Goal: Task Accomplishment & Management: Complete application form

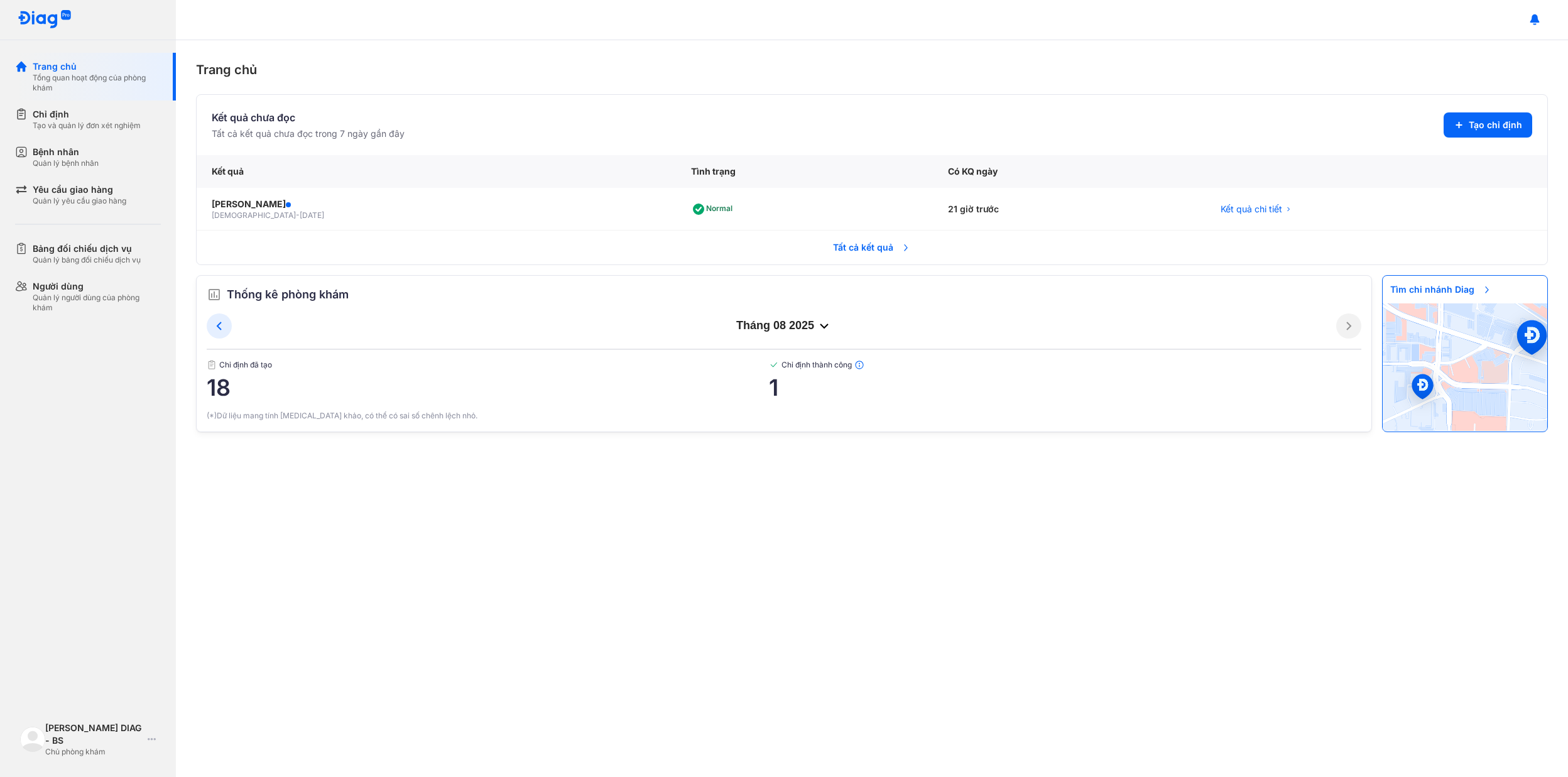
click at [101, 64] on div "Trang chủ" at bounding box center [97, 66] width 128 height 13
click at [285, 549] on div "Trang chủ Kết quả chưa đọc Tất cả kết quả chưa đọc trong 7 ngày gần đây Tạo chỉ…" at bounding box center [872, 409] width 1392 height 737
click at [848, 240] on span "Tất cả kết quả" at bounding box center [872, 247] width 93 height 28
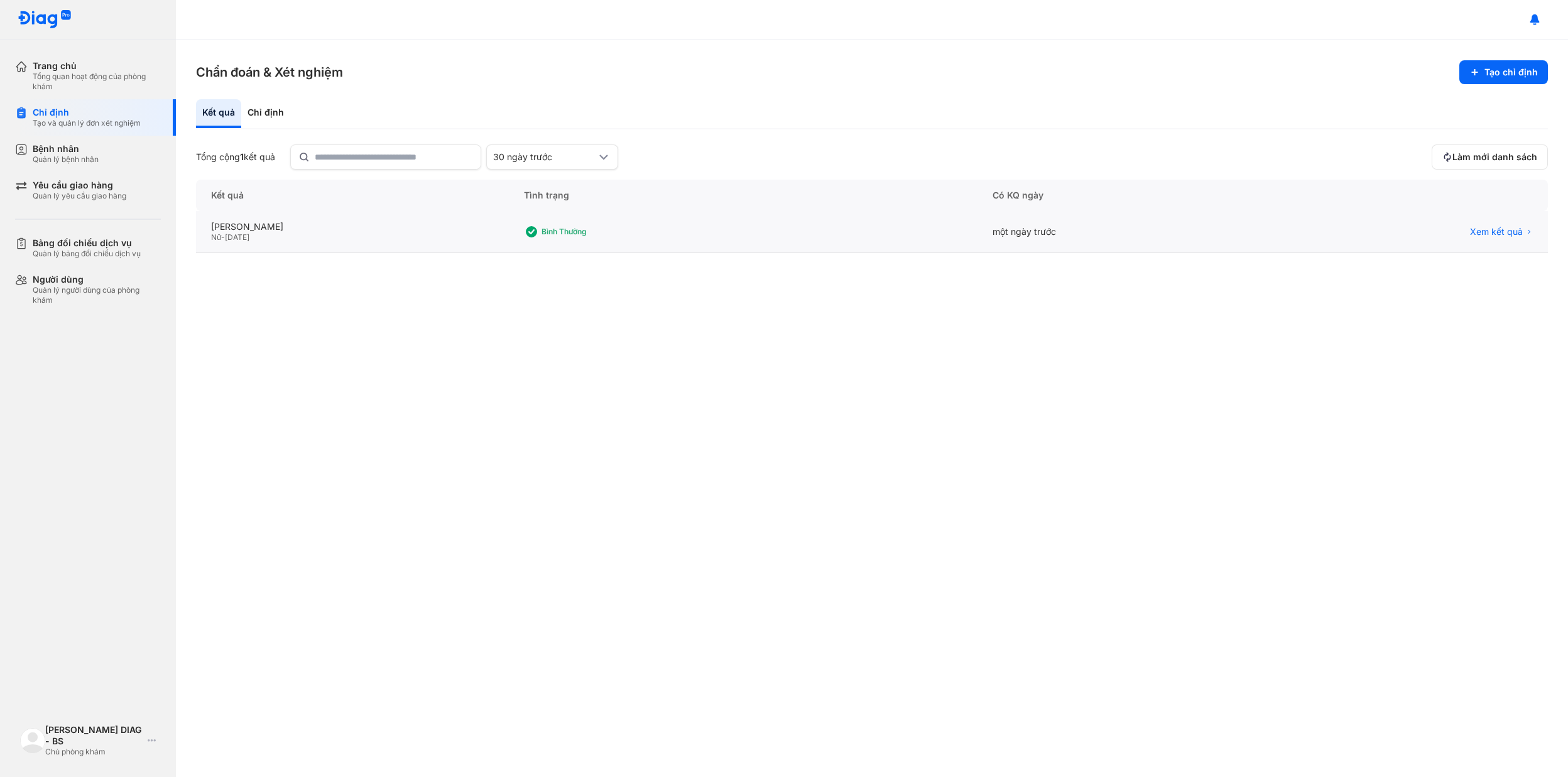
click at [639, 239] on div "Bình thường" at bounding box center [743, 232] width 468 height 42
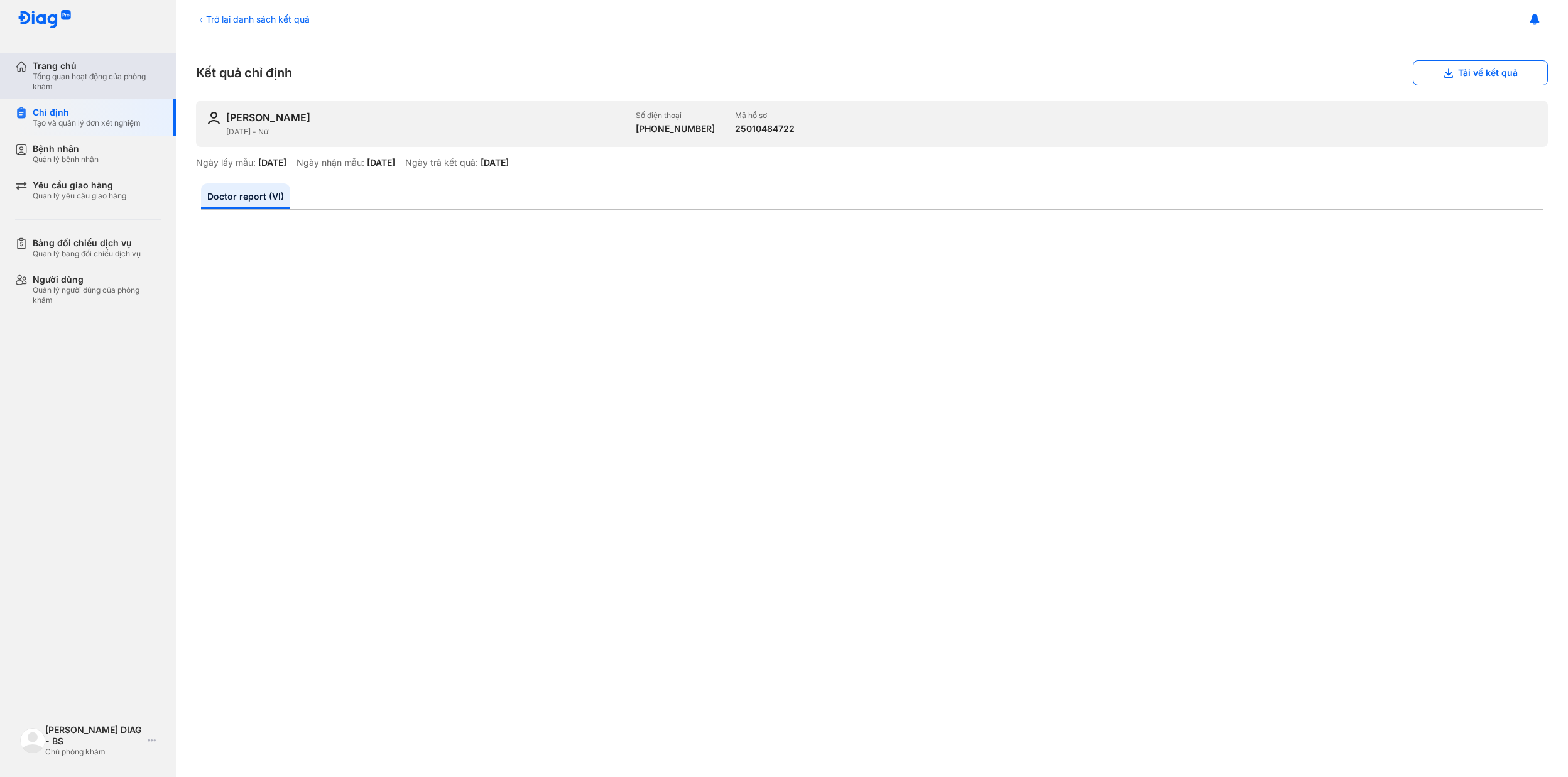
click at [66, 84] on div "Tổng quan hoạt động của phòng khám" at bounding box center [97, 82] width 128 height 20
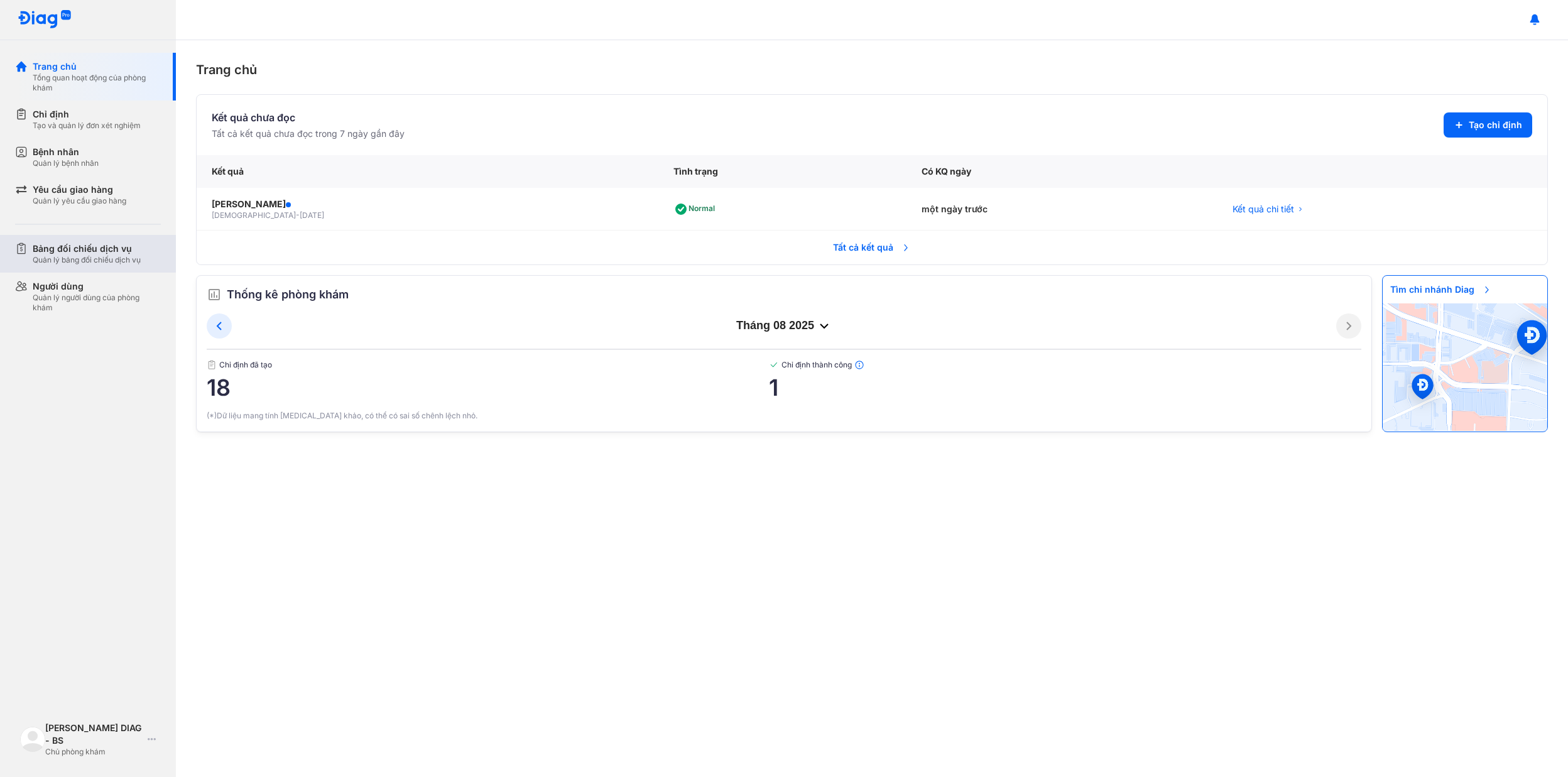
click at [96, 254] on div "Bảng đối chiếu dịch vụ" at bounding box center [87, 248] width 108 height 13
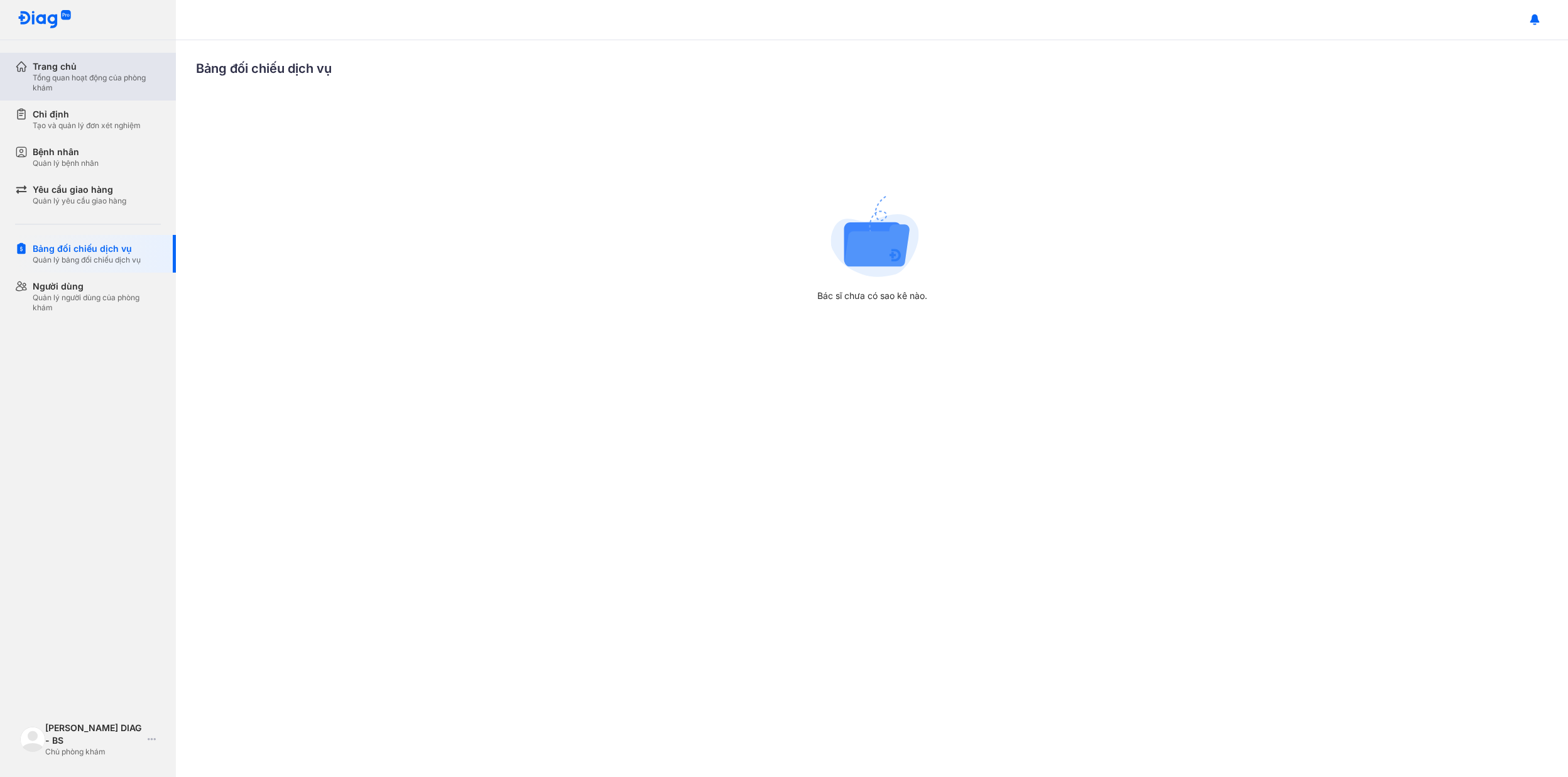
click at [88, 84] on div "Tổng quan hoạt động của phòng khám" at bounding box center [97, 83] width 128 height 20
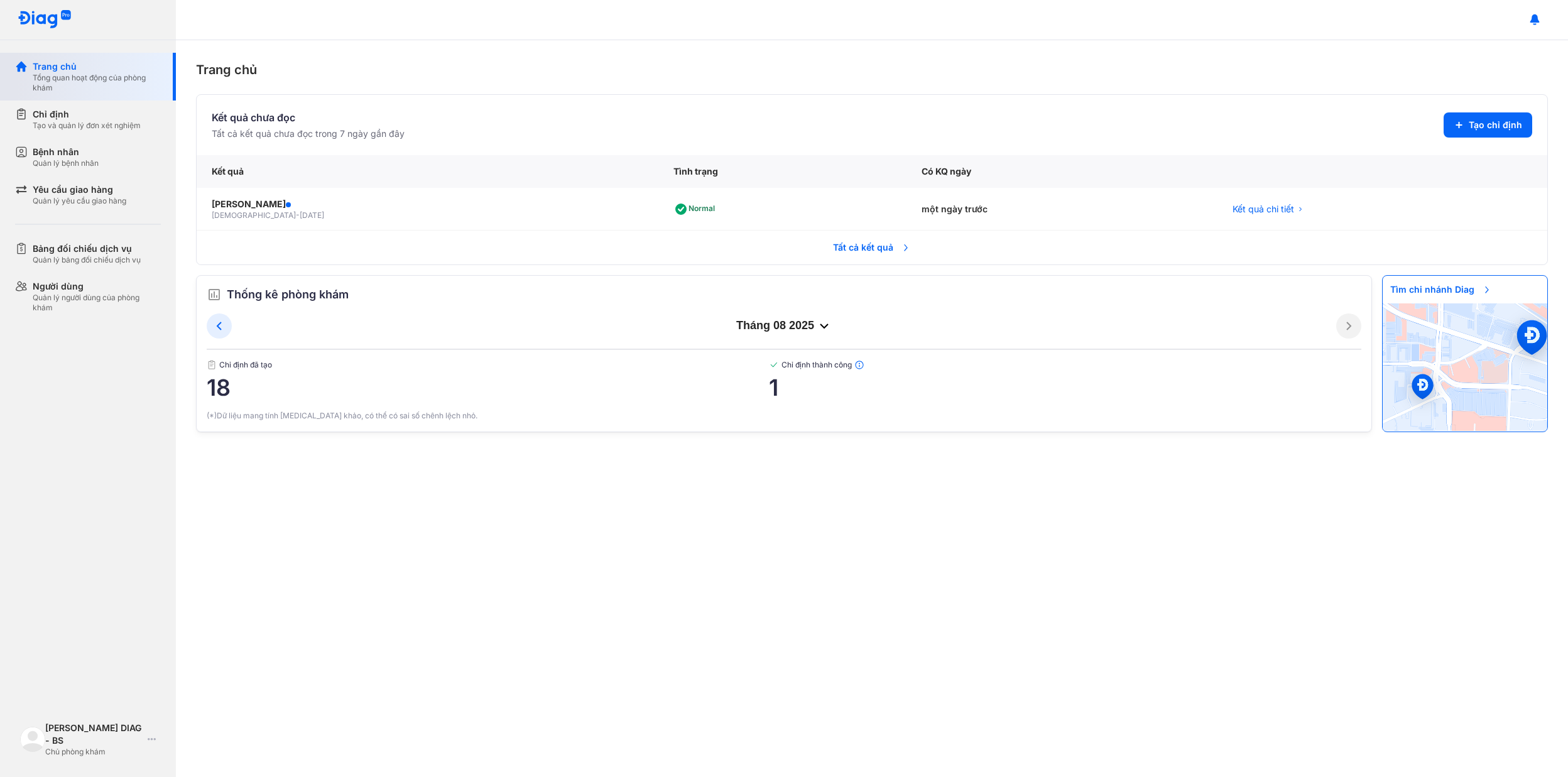
click at [121, 76] on div "Tổng quan hoạt động của phòng khám" at bounding box center [97, 83] width 128 height 20
click at [78, 121] on div "Tạo và quản lý đơn xét nghiệm" at bounding box center [87, 126] width 108 height 10
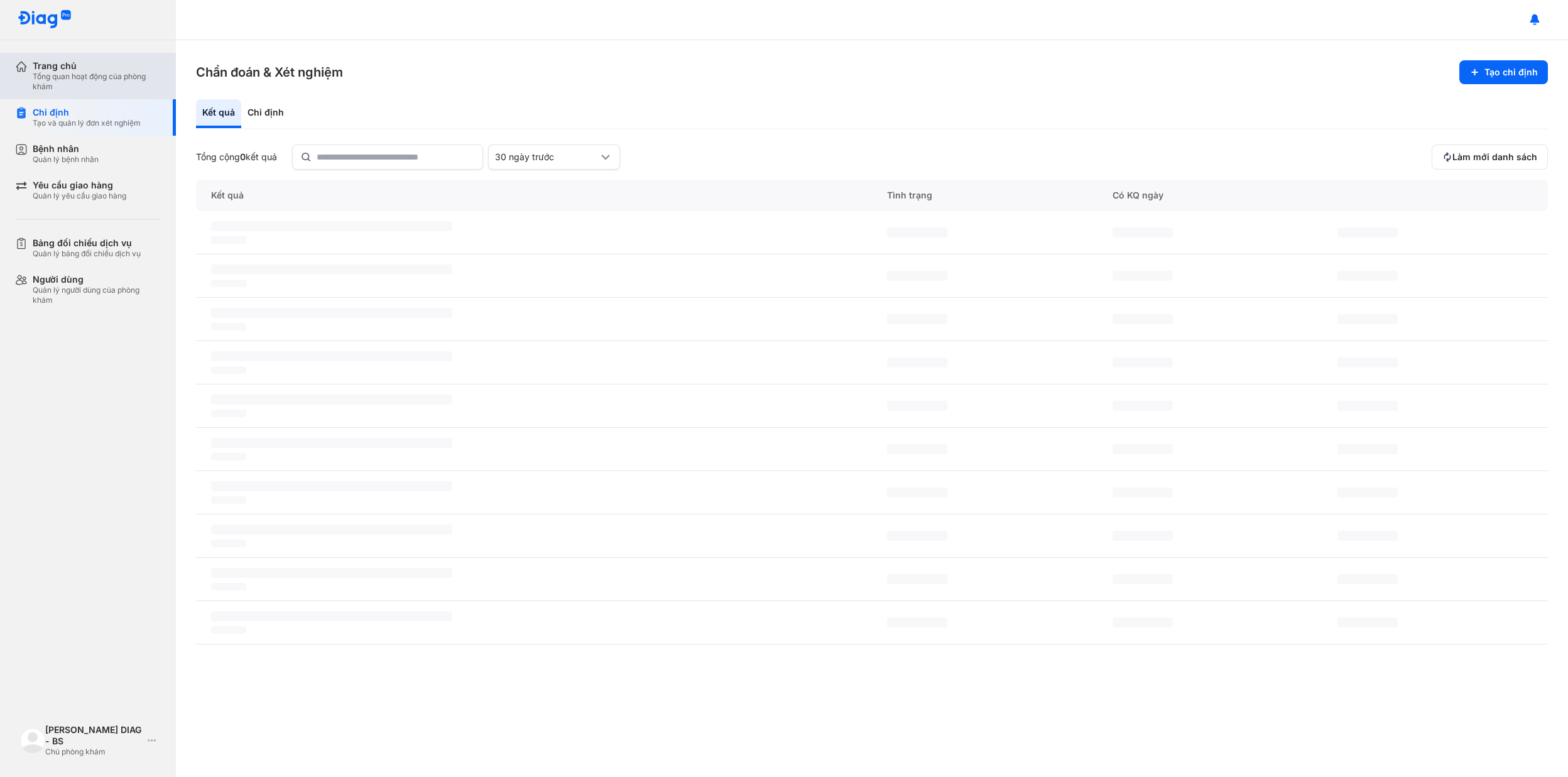
click at [98, 69] on div "Trang chủ" at bounding box center [97, 66] width 128 height 12
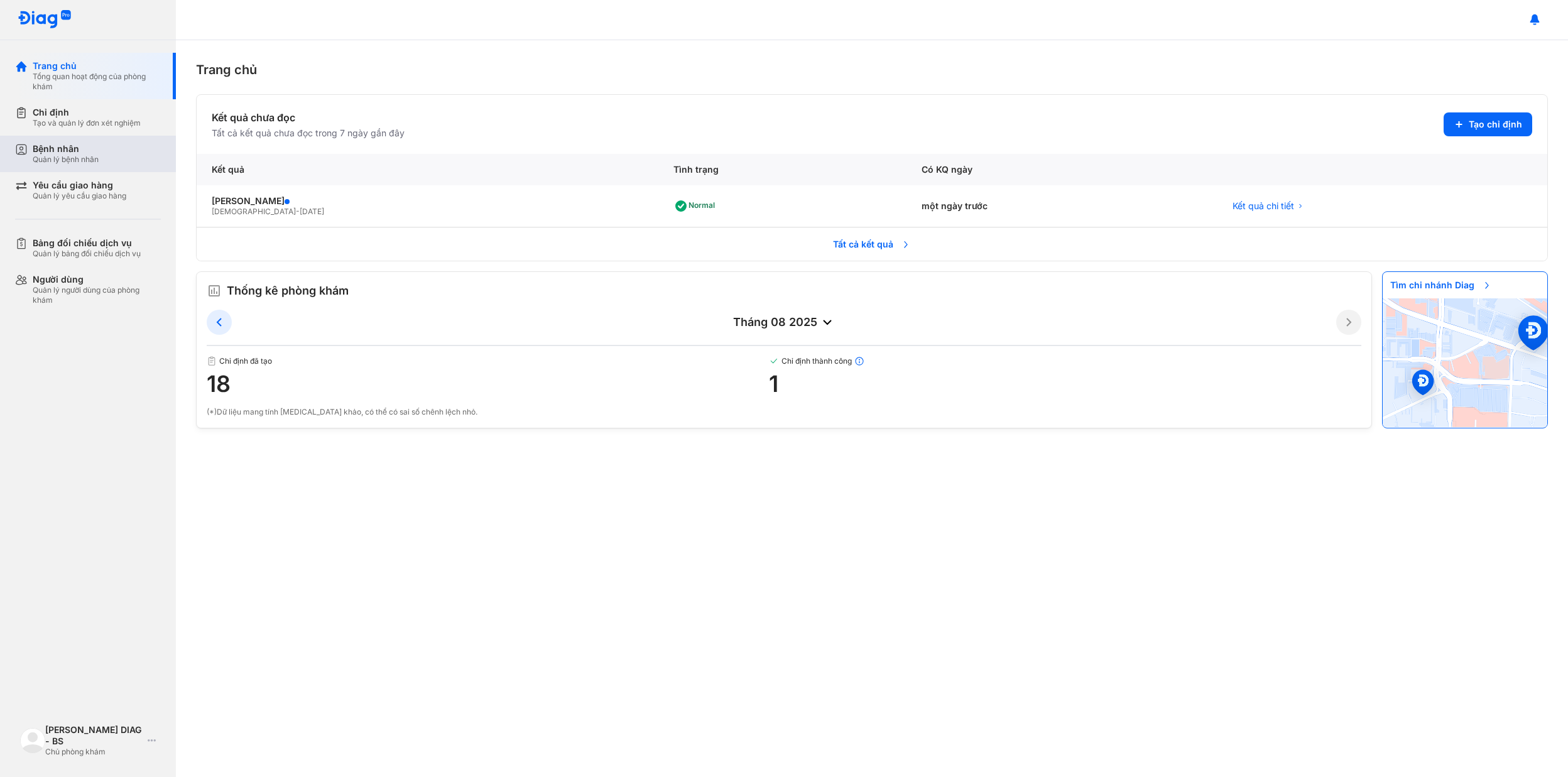
click at [92, 152] on div "Bệnh nhân" at bounding box center [65, 149] width 66 height 12
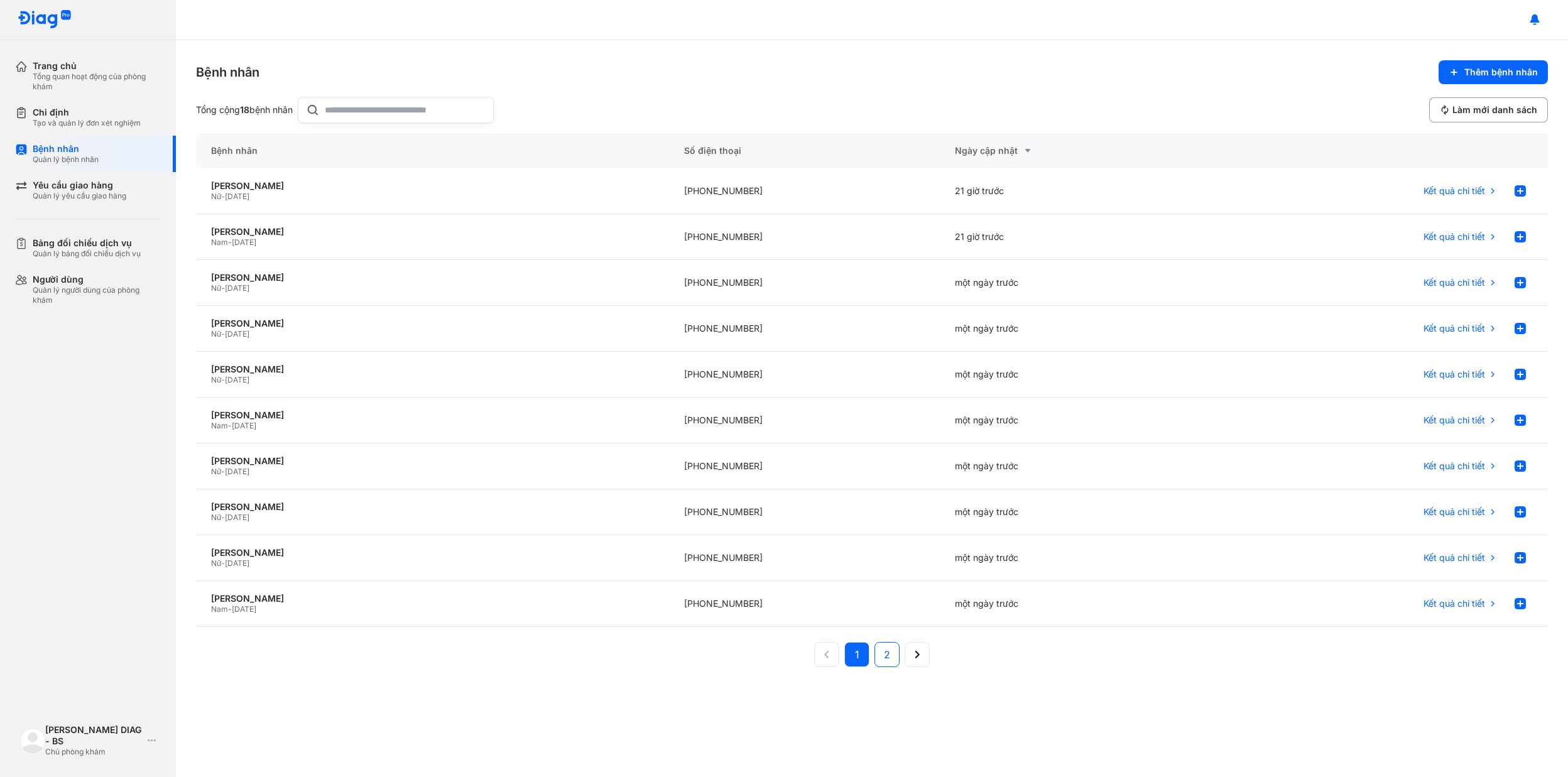
click at [884, 657] on span "2" at bounding box center [887, 654] width 7 height 15
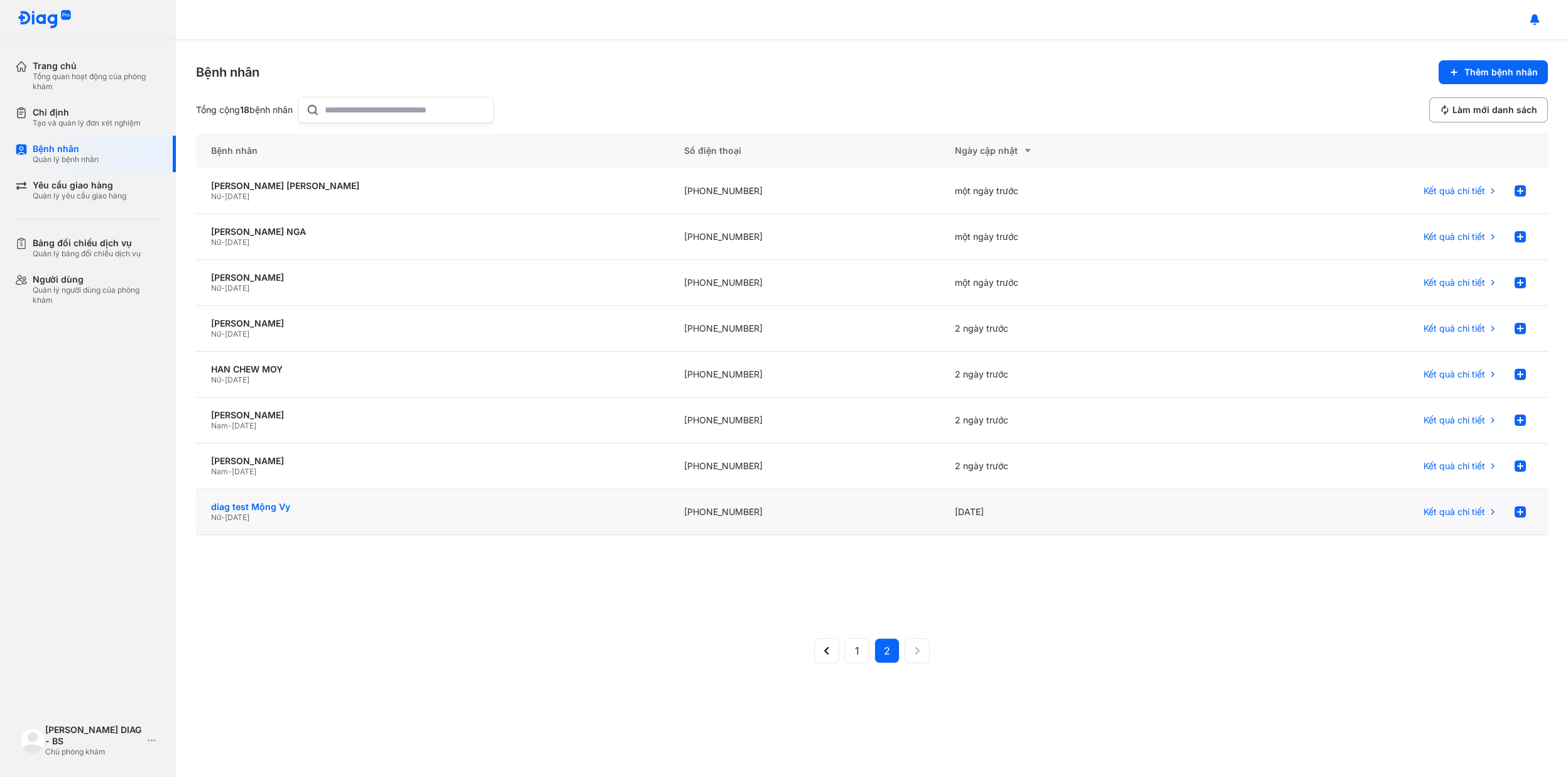
click at [626, 510] on div "diag test Mộng Vy" at bounding box center [432, 507] width 443 height 12
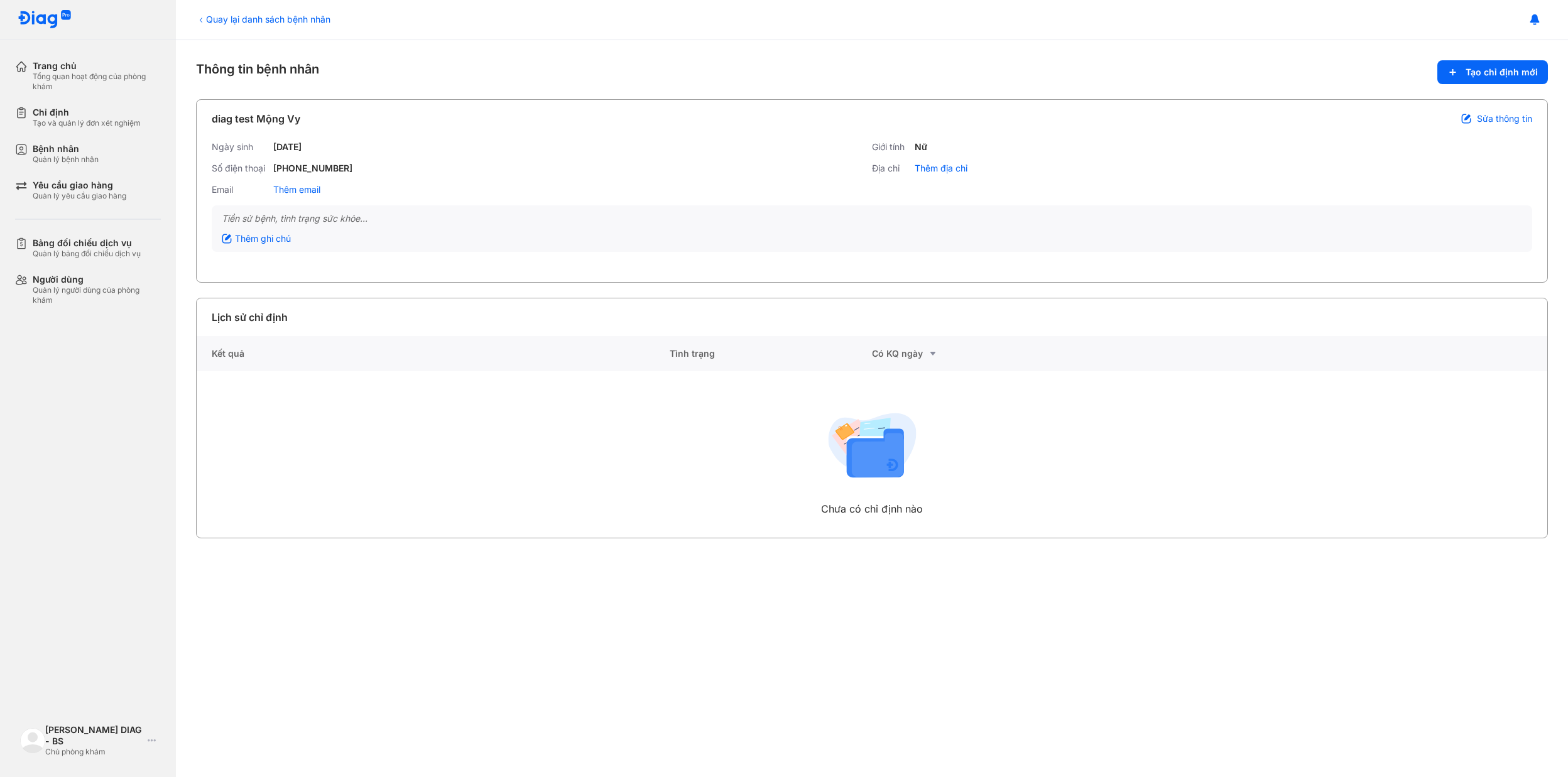
click at [1475, 59] on div "Quay lại danh sách bệnh nhân Thông tin bệnh nhân Tạo chỉ định mới diag test Mộn…" at bounding box center [872, 409] width 1392 height 737
click at [1472, 68] on span "Tạo chỉ định mới" at bounding box center [1501, 73] width 73 height 12
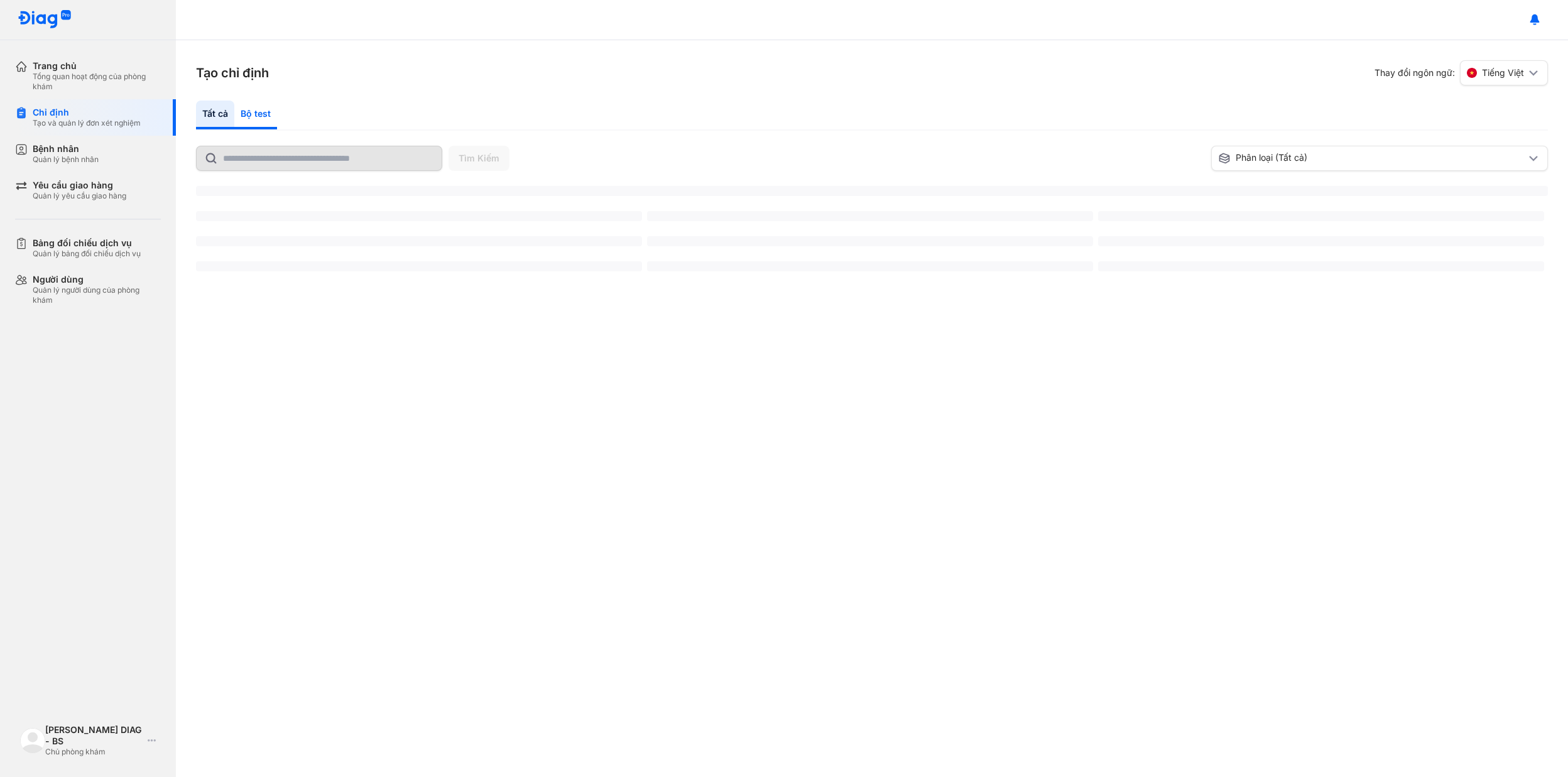
click at [253, 113] on div "Bộ test" at bounding box center [255, 115] width 43 height 29
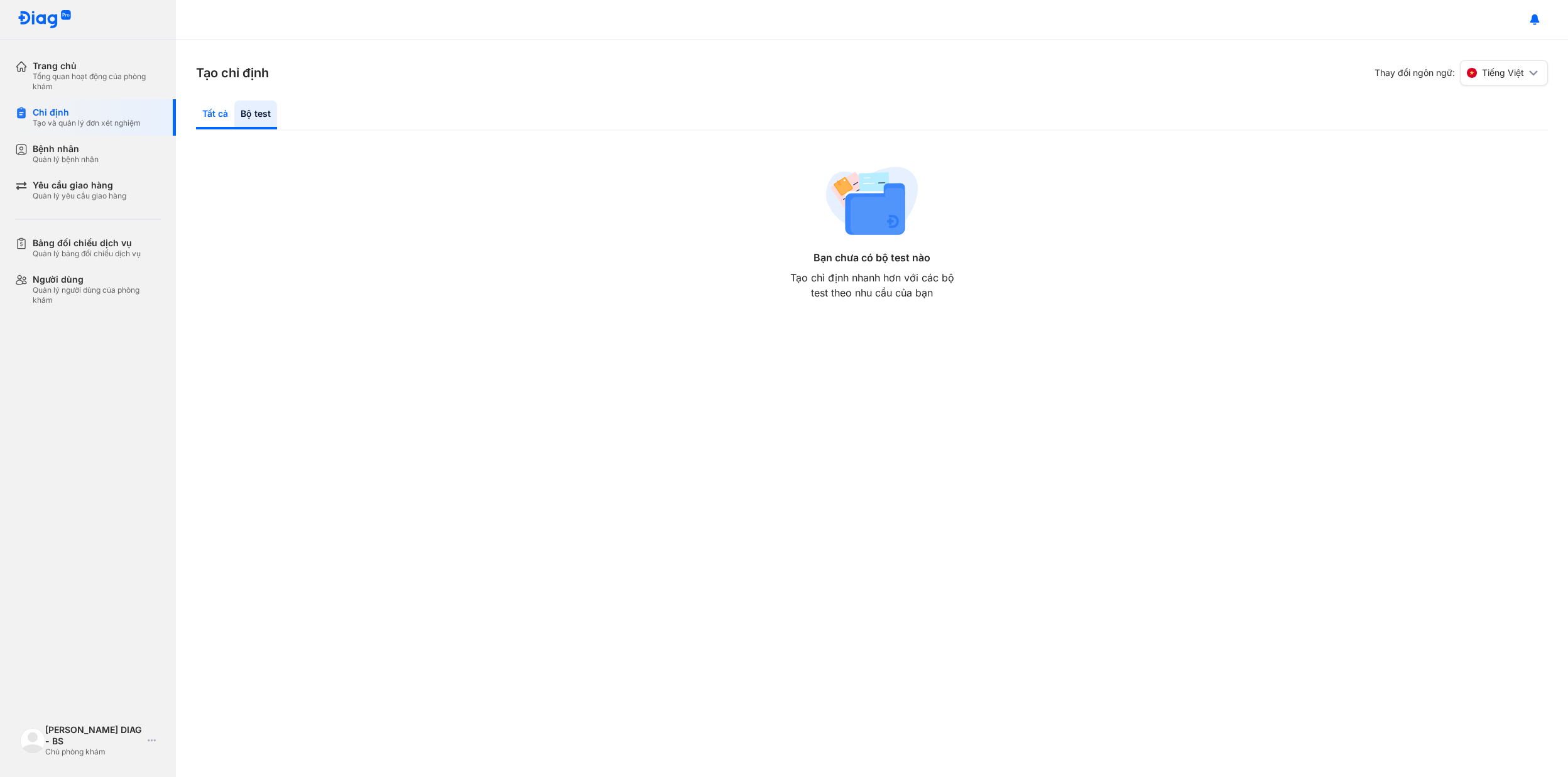
click at [234, 109] on div "Tất cả" at bounding box center [255, 115] width 43 height 29
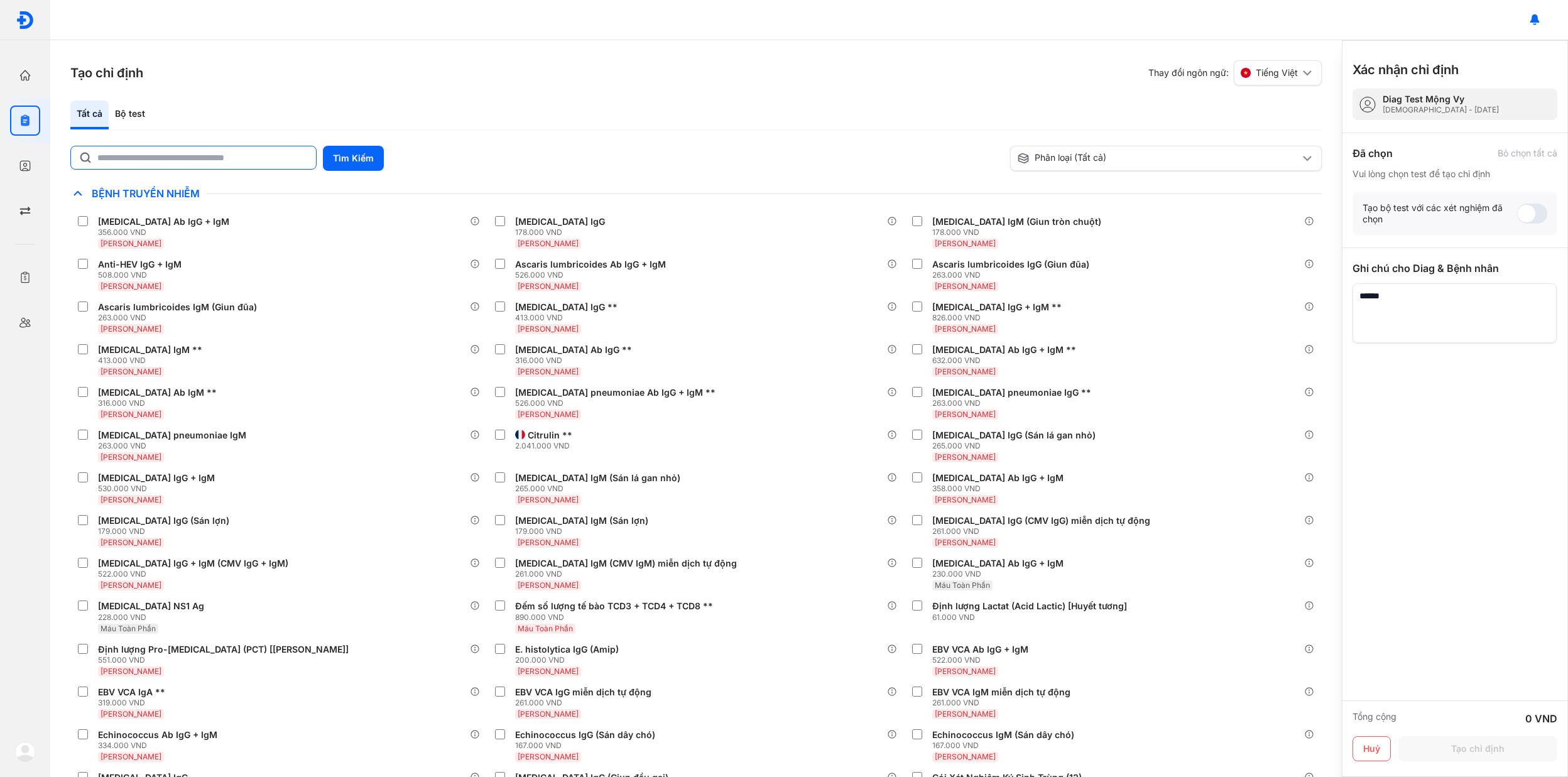
click at [197, 151] on input "text" at bounding box center [203, 158] width 211 height 23
type input "******"
drag, startPoint x: 350, startPoint y: 172, endPoint x: 355, endPoint y: 167, distance: 7.1
click at [353, 169] on div "****** Tìm Kiếm Phân loại (Tất cả) Lưu làm chế độ xem mặc định Chỉ định nhiều n…" at bounding box center [695, 461] width 1251 height 631
click at [358, 161] on button "Tìm Kiếm" at bounding box center [353, 158] width 61 height 25
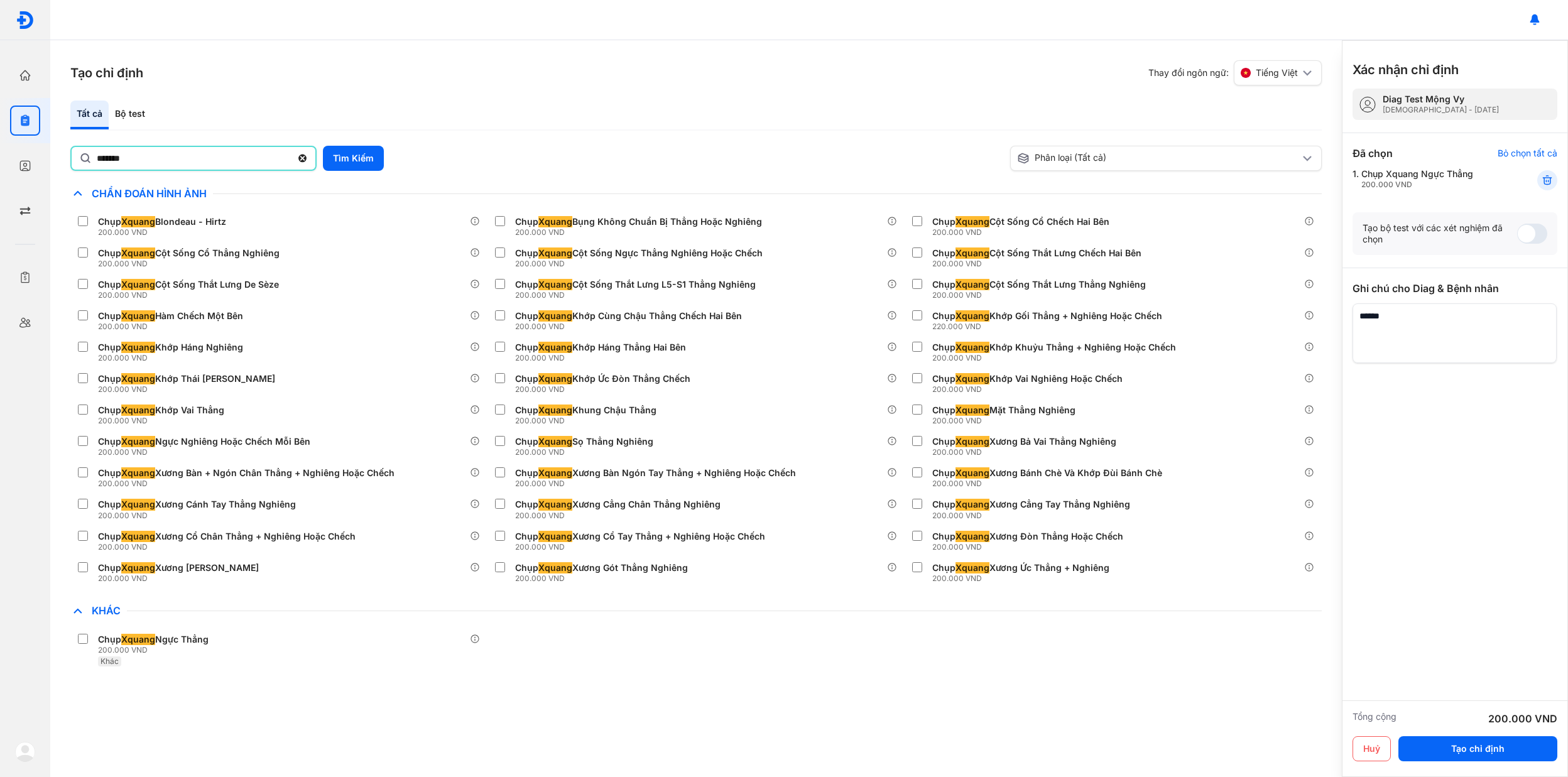
click at [132, 152] on input "******" at bounding box center [194, 158] width 195 height 23
click at [1380, 744] on button "Huỷ" at bounding box center [1372, 749] width 38 height 25
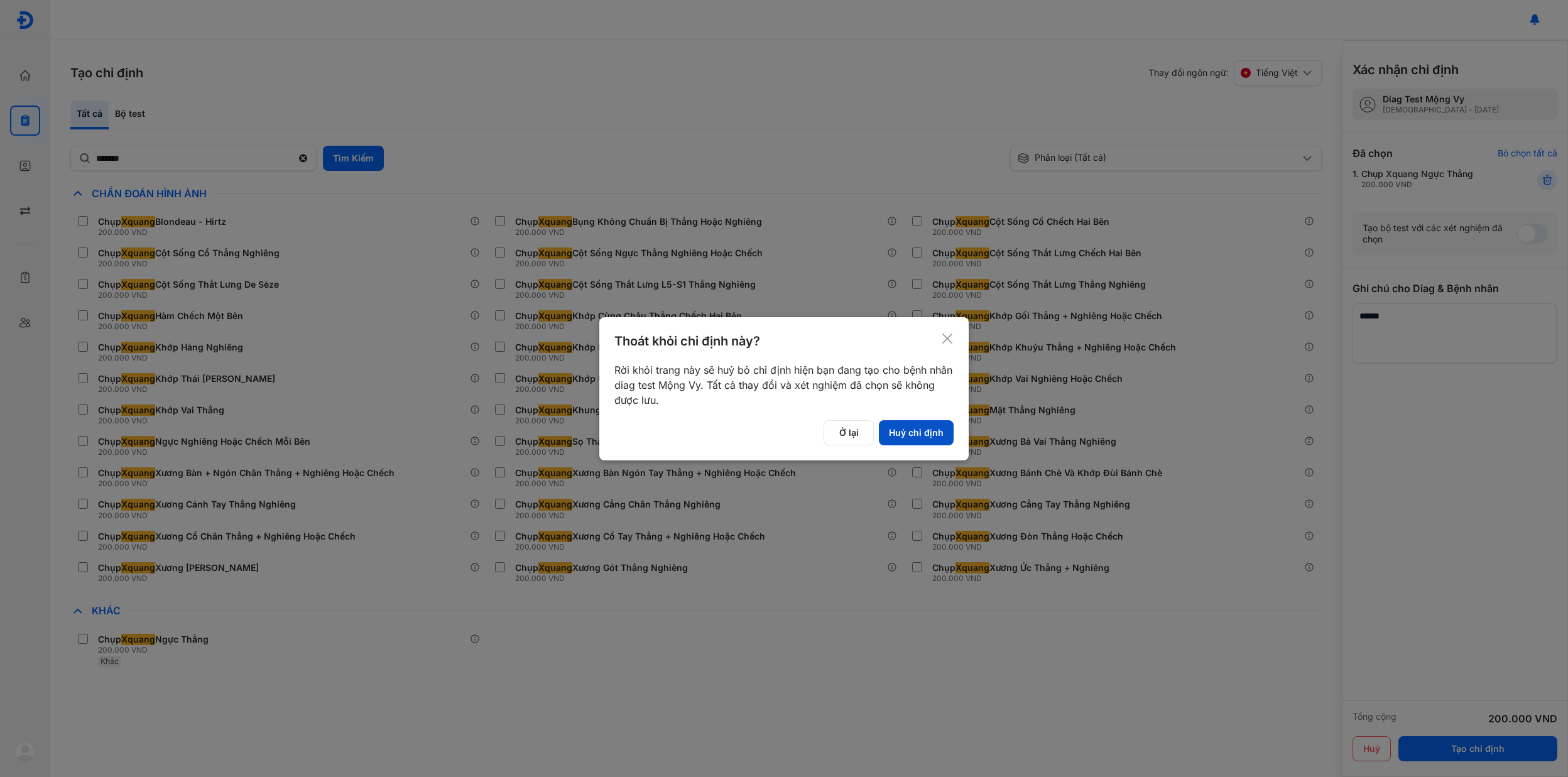
click at [938, 429] on button "Huỷ chỉ định" at bounding box center [916, 433] width 75 height 25
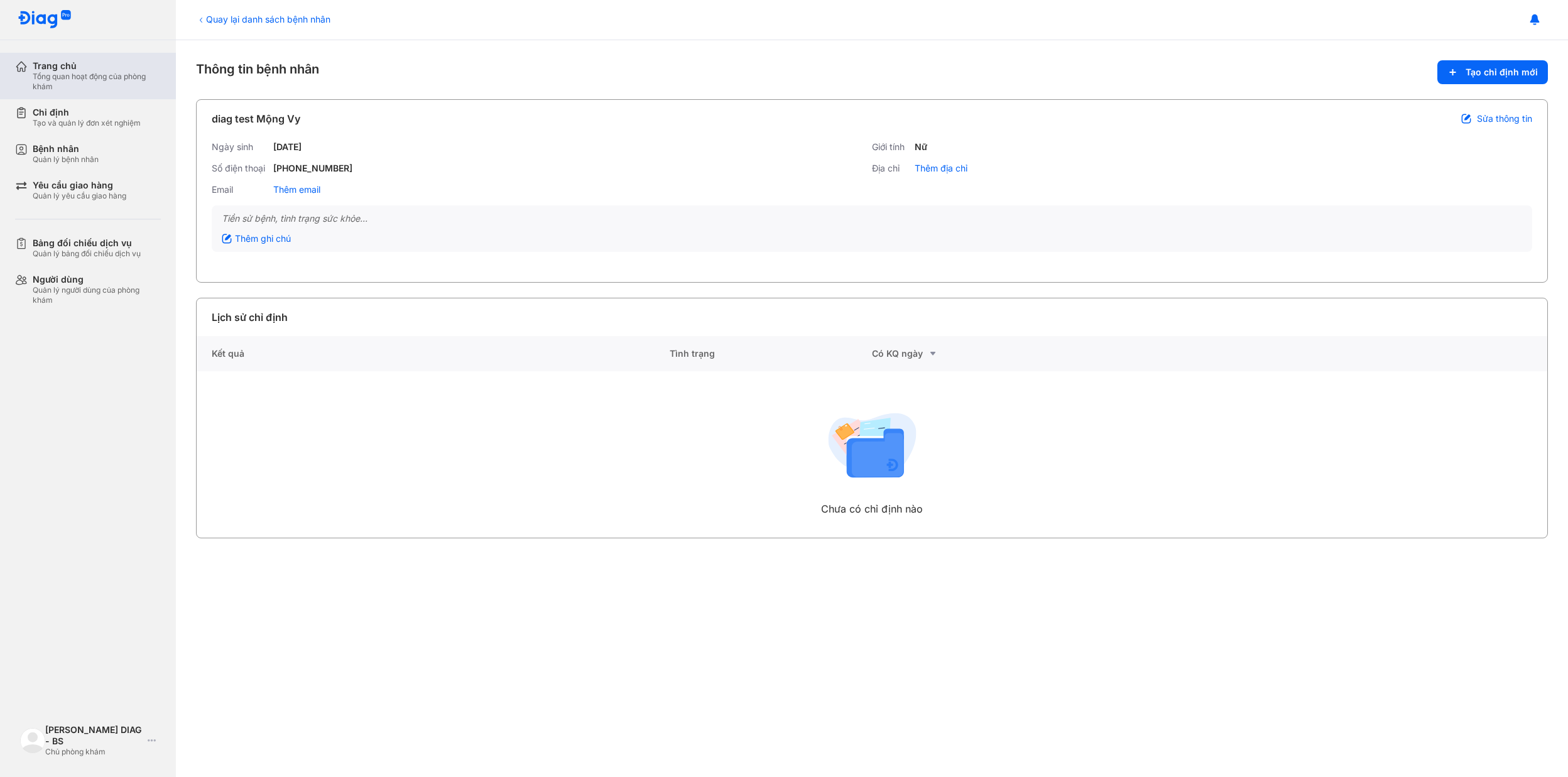
click at [58, 63] on div "Trang chủ" at bounding box center [97, 66] width 128 height 12
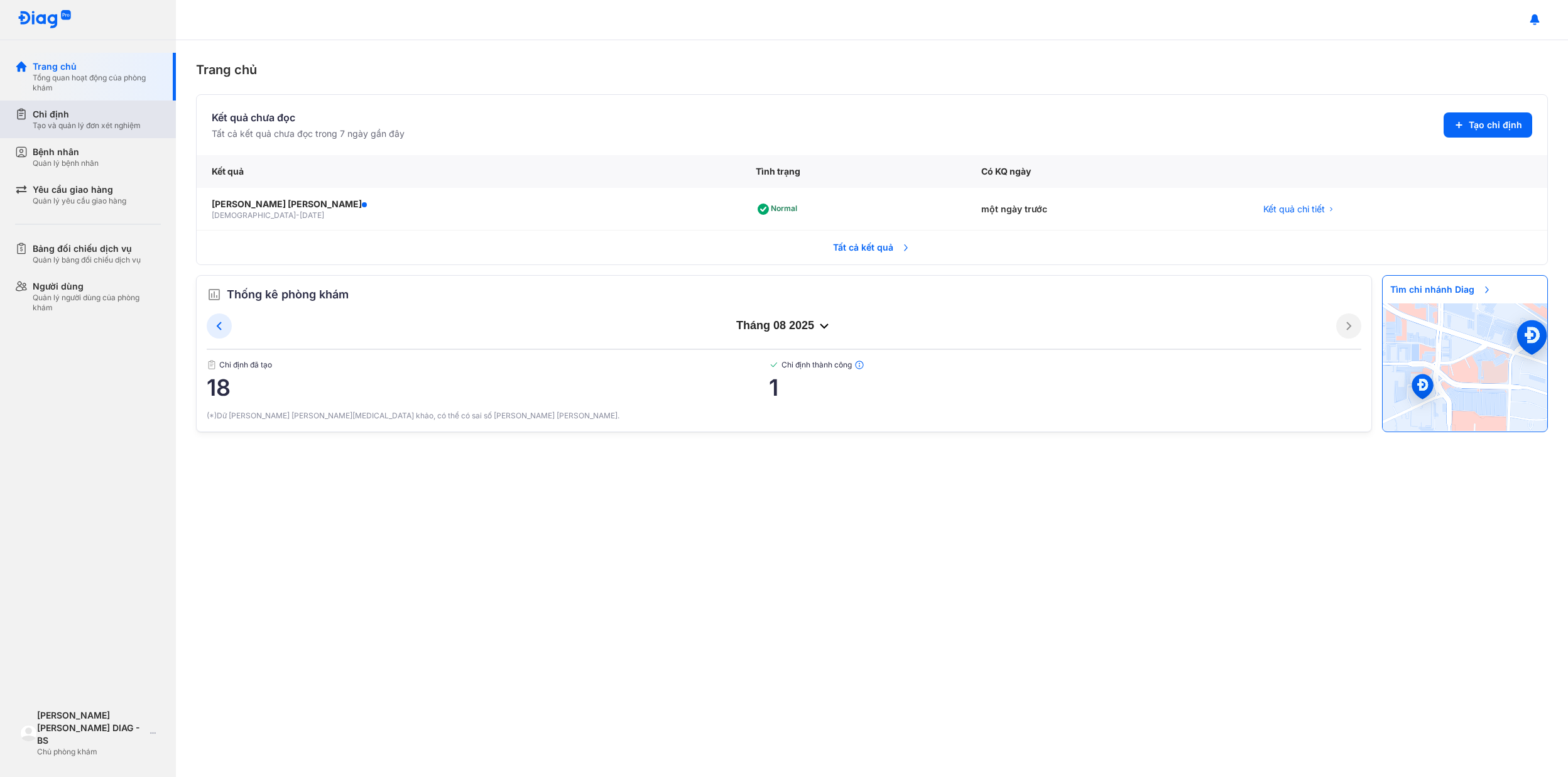
click at [88, 122] on div "Tạo và quản lý đơn xét nghiệm" at bounding box center [87, 126] width 108 height 10
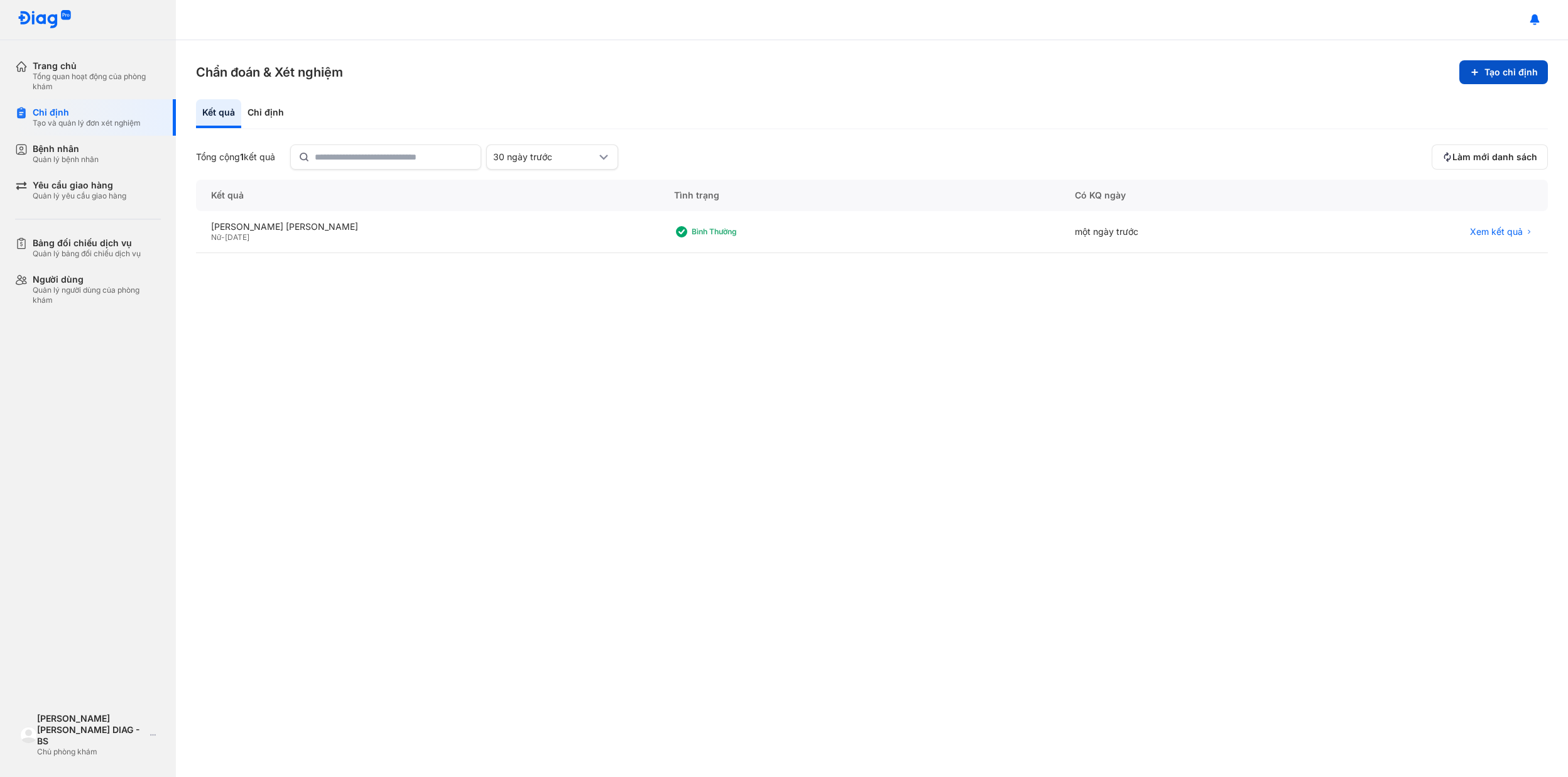
click at [1513, 73] on button "Tạo chỉ định" at bounding box center [1504, 72] width 88 height 24
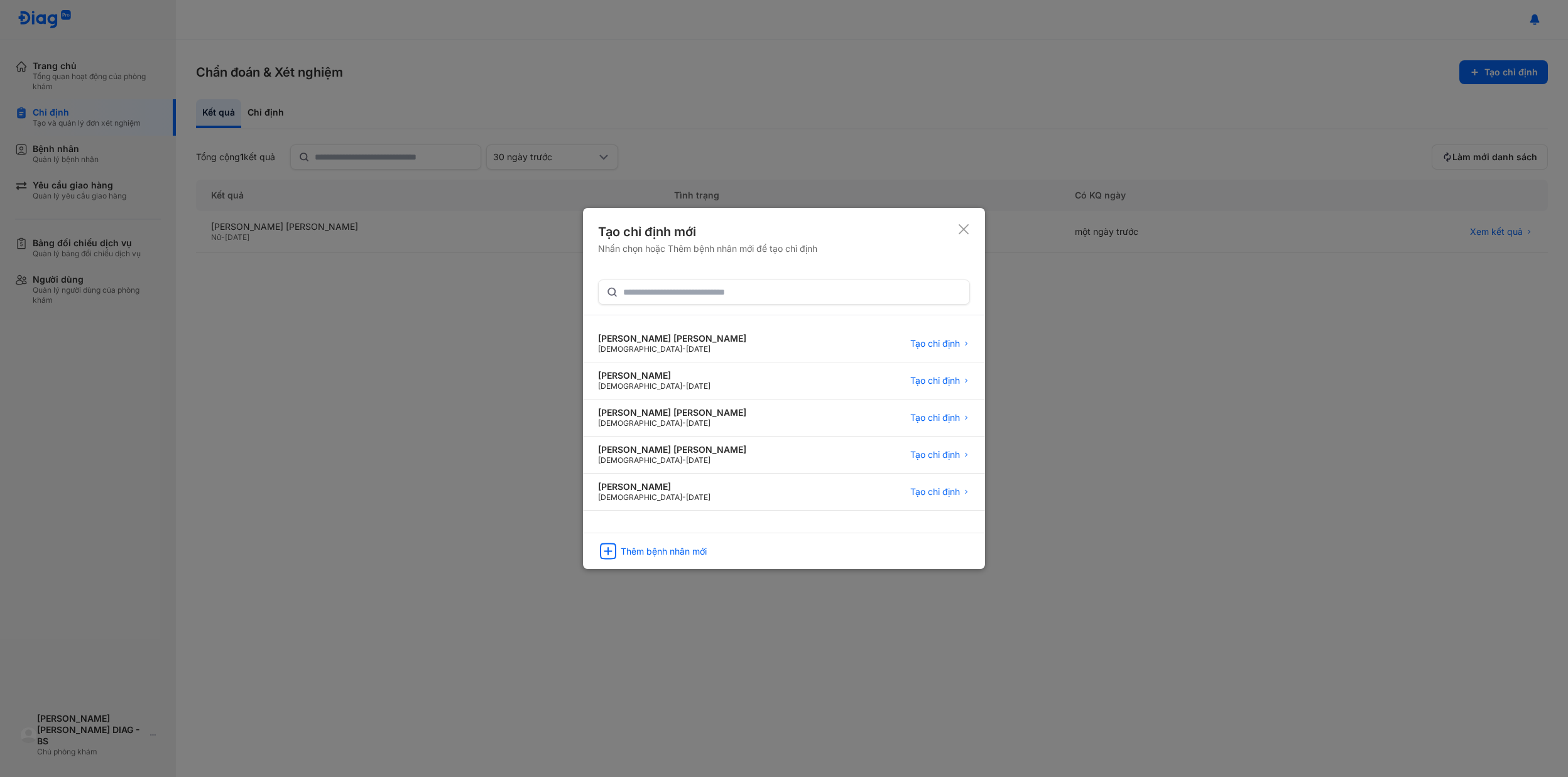
click at [959, 226] on icon at bounding box center [964, 229] width 13 height 13
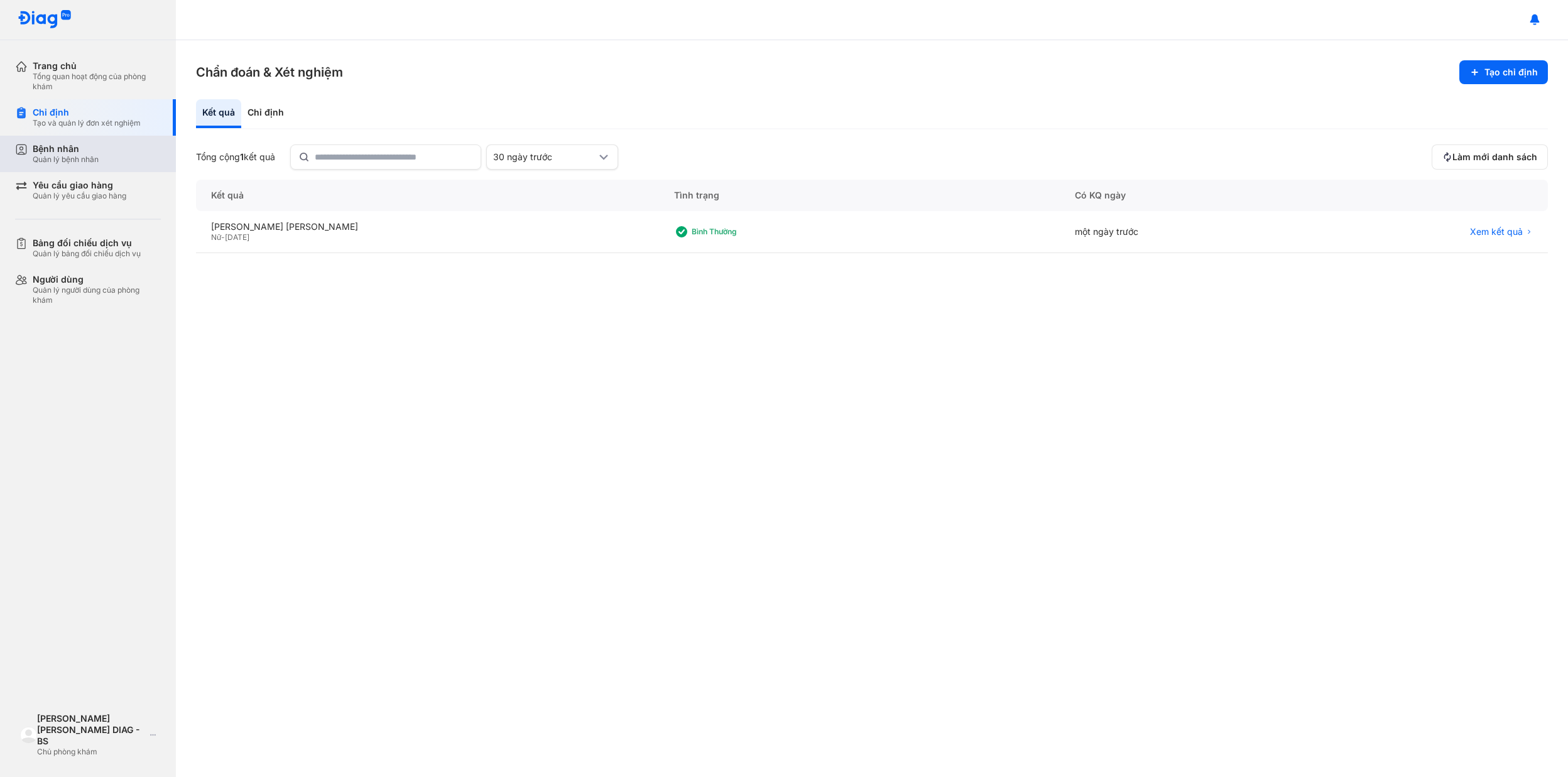
click at [114, 152] on div "Bệnh nhân Quản lý bệnh nhân" at bounding box center [97, 154] width 128 height 22
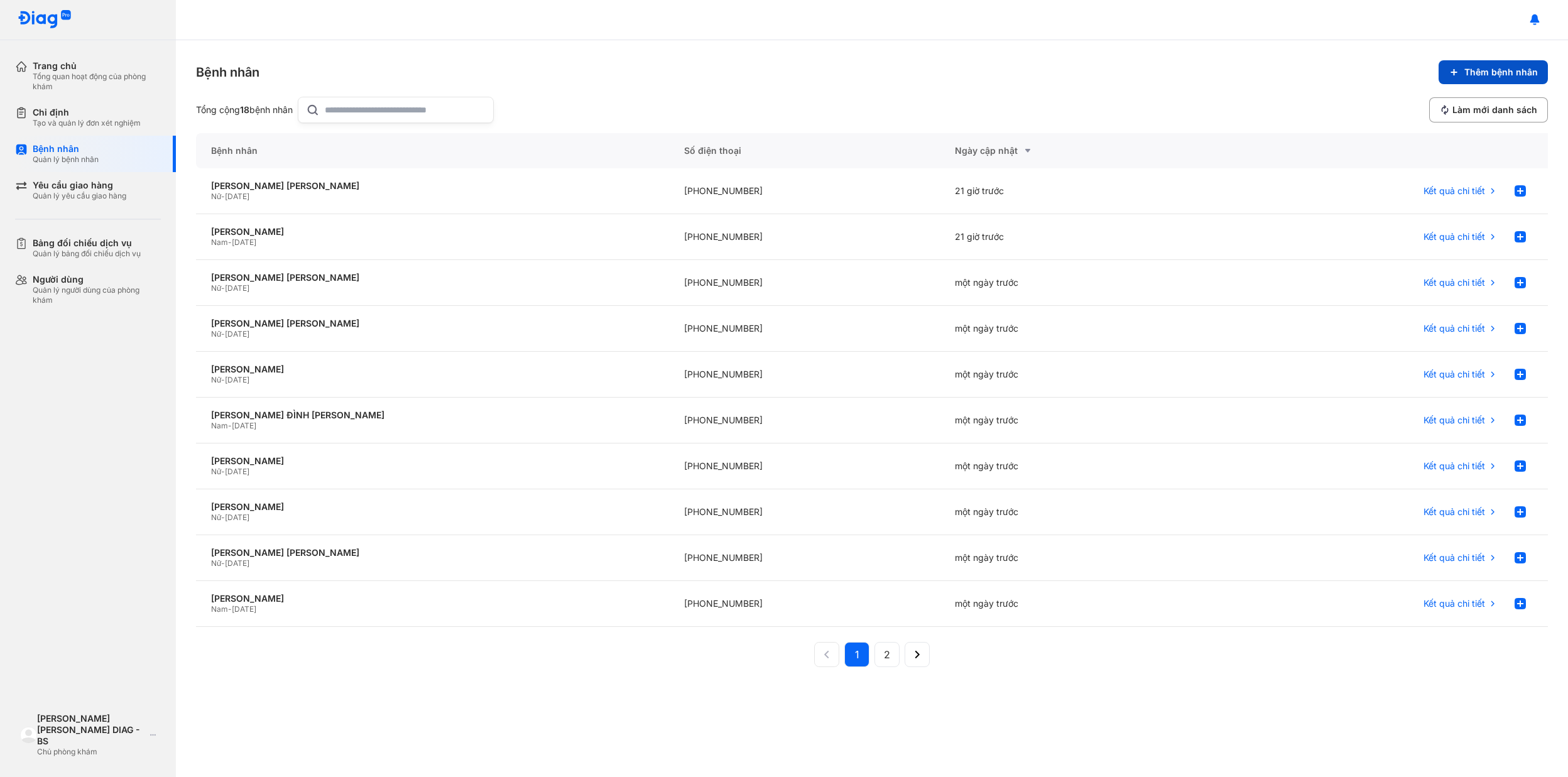
click at [1475, 79] on button "Thêm bệnh nhân" at bounding box center [1493, 72] width 109 height 24
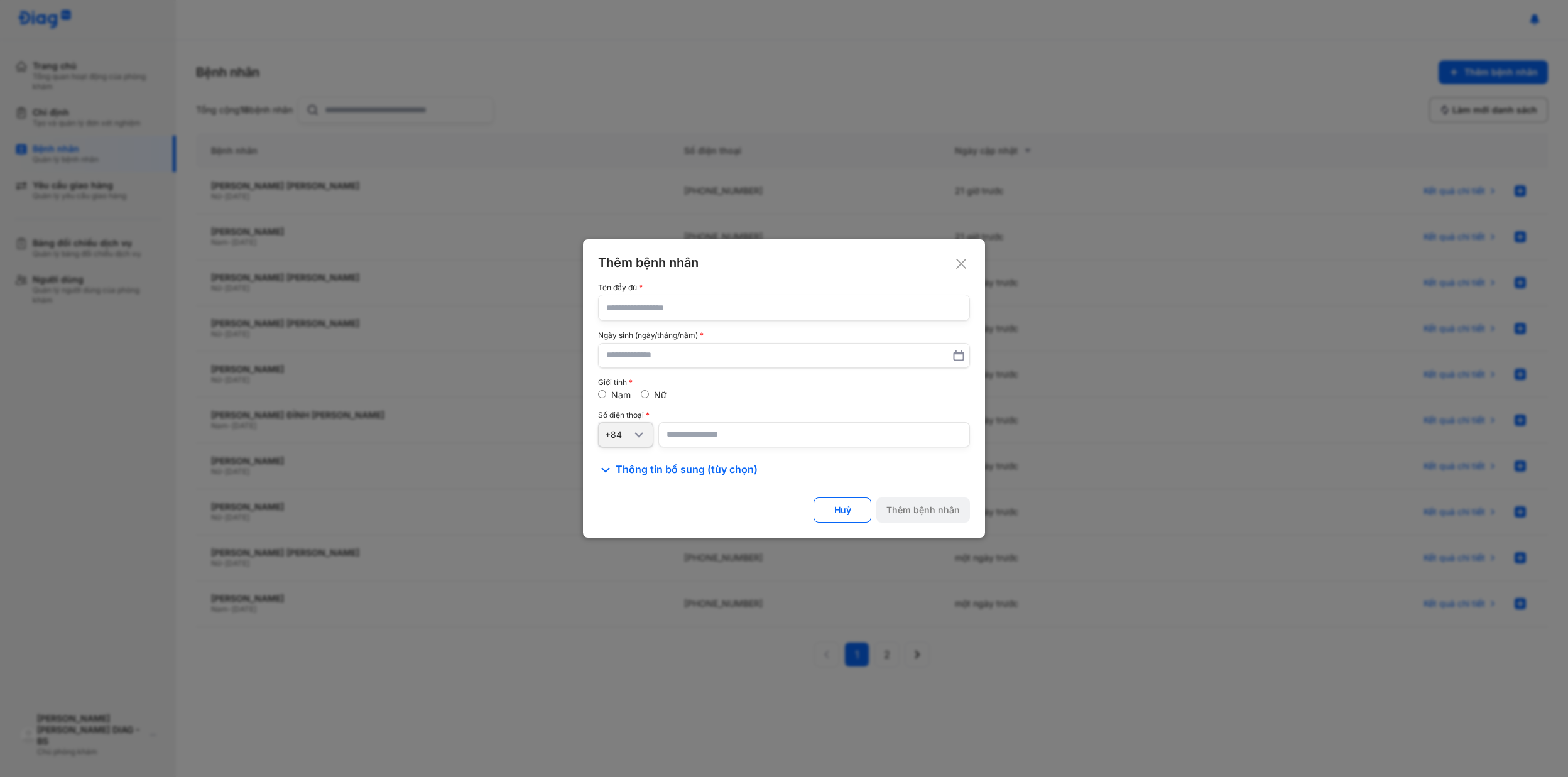
click at [710, 303] on input "text" at bounding box center [784, 308] width 356 height 25
paste input "**********"
type input "**********"
click at [704, 348] on input "text" at bounding box center [784, 355] width 354 height 23
click at [960, 358] on icon at bounding box center [958, 355] width 13 height 13
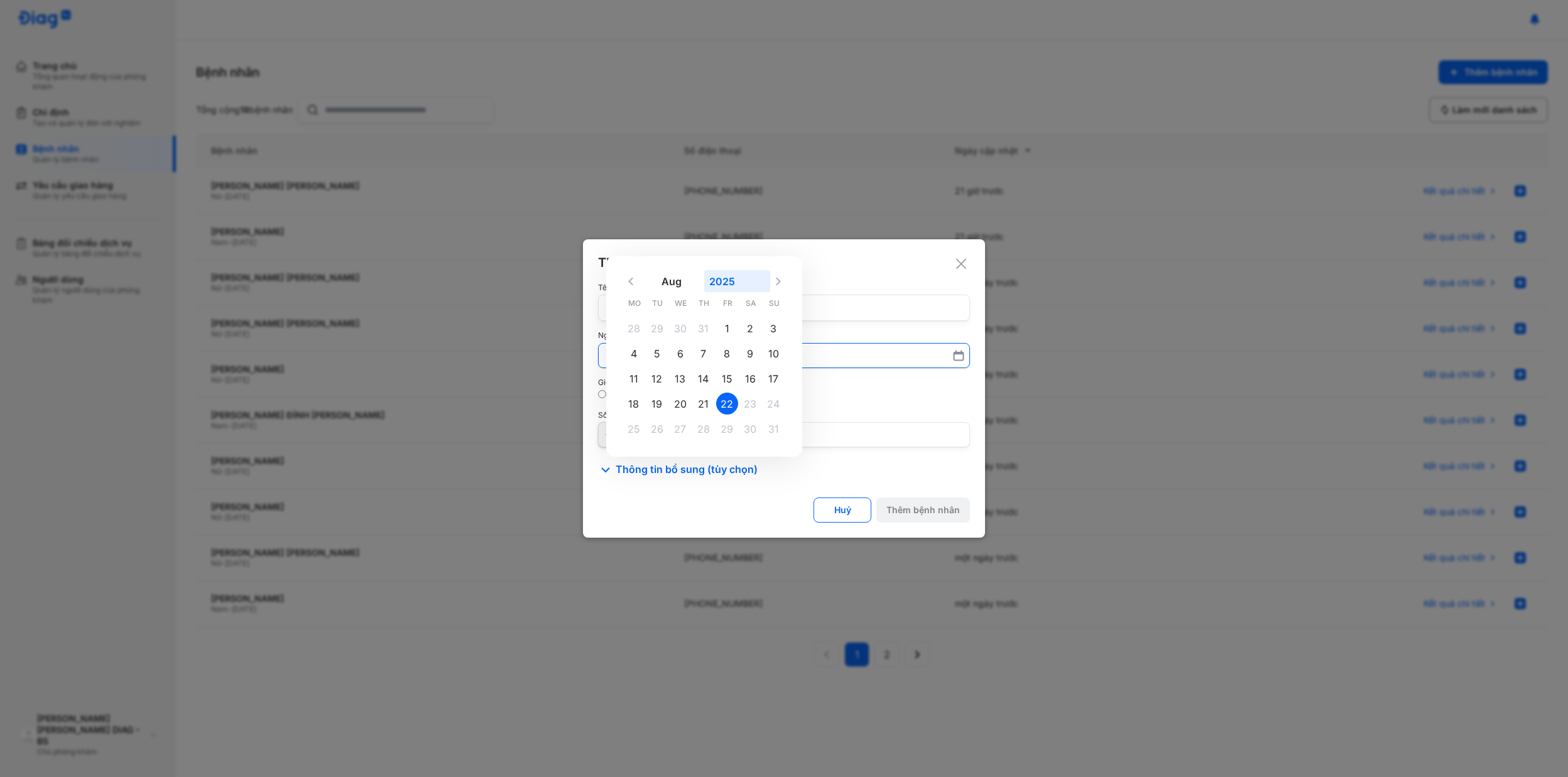
click at [722, 287] on button "2025" at bounding box center [737, 281] width 66 height 22
click at [697, 361] on div "1958" at bounding box center [704, 362] width 53 height 28
click at [697, 361] on input "Aug 2025 1900 1901 1902 1903 1904 1905 1906 1907 1908 1909 1910 1911 1912 1913 …" at bounding box center [784, 355] width 356 height 23
click at [674, 279] on button "Aug" at bounding box center [671, 281] width 66 height 22
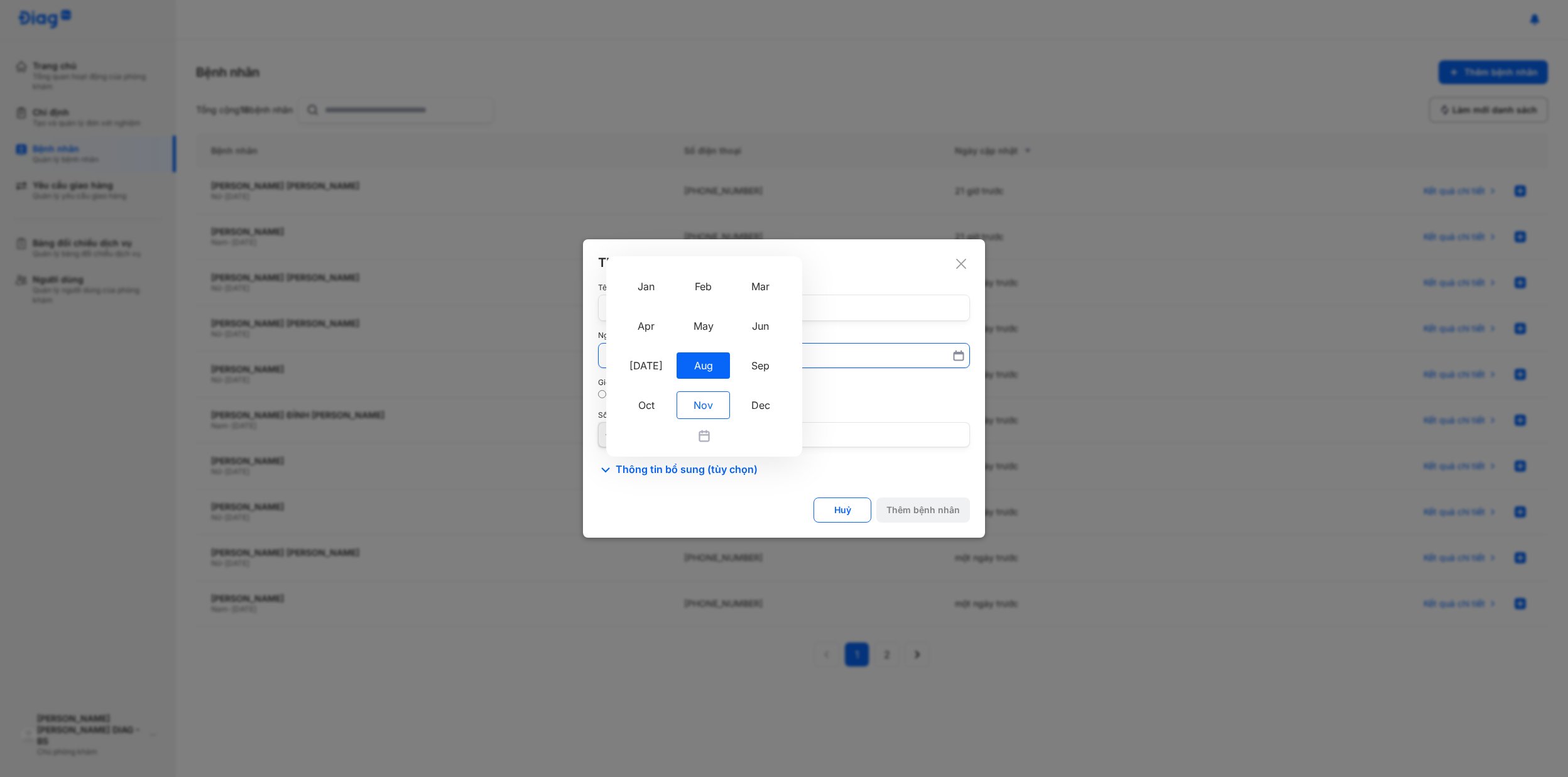
click at [695, 396] on div "Nov" at bounding box center [704, 405] width 53 height 28
click at [695, 367] on input "Aug Jan Feb Mar Apr May Jun Jul Aug Sep Oct Nov Dec 1958 Mo Tu We Th Fr Sa Su 2…" at bounding box center [784, 355] width 356 height 23
click at [745, 406] on div "22" at bounding box center [750, 404] width 22 height 22
type input "**********"
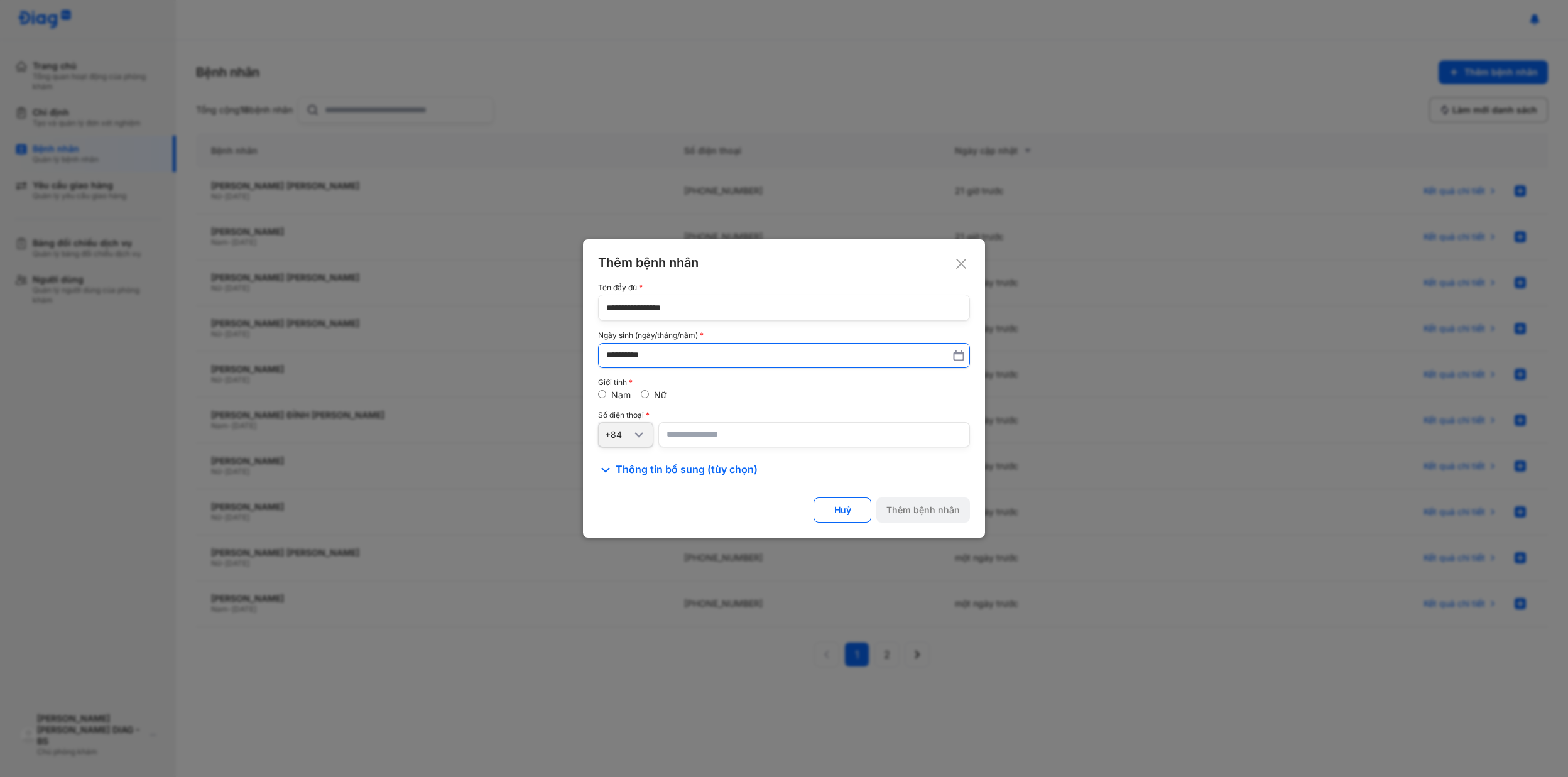
click at [712, 425] on input "number" at bounding box center [814, 434] width 312 height 25
paste input "**********"
type input "**********"
click at [911, 509] on div "Thêm bệnh nhân" at bounding box center [923, 510] width 73 height 12
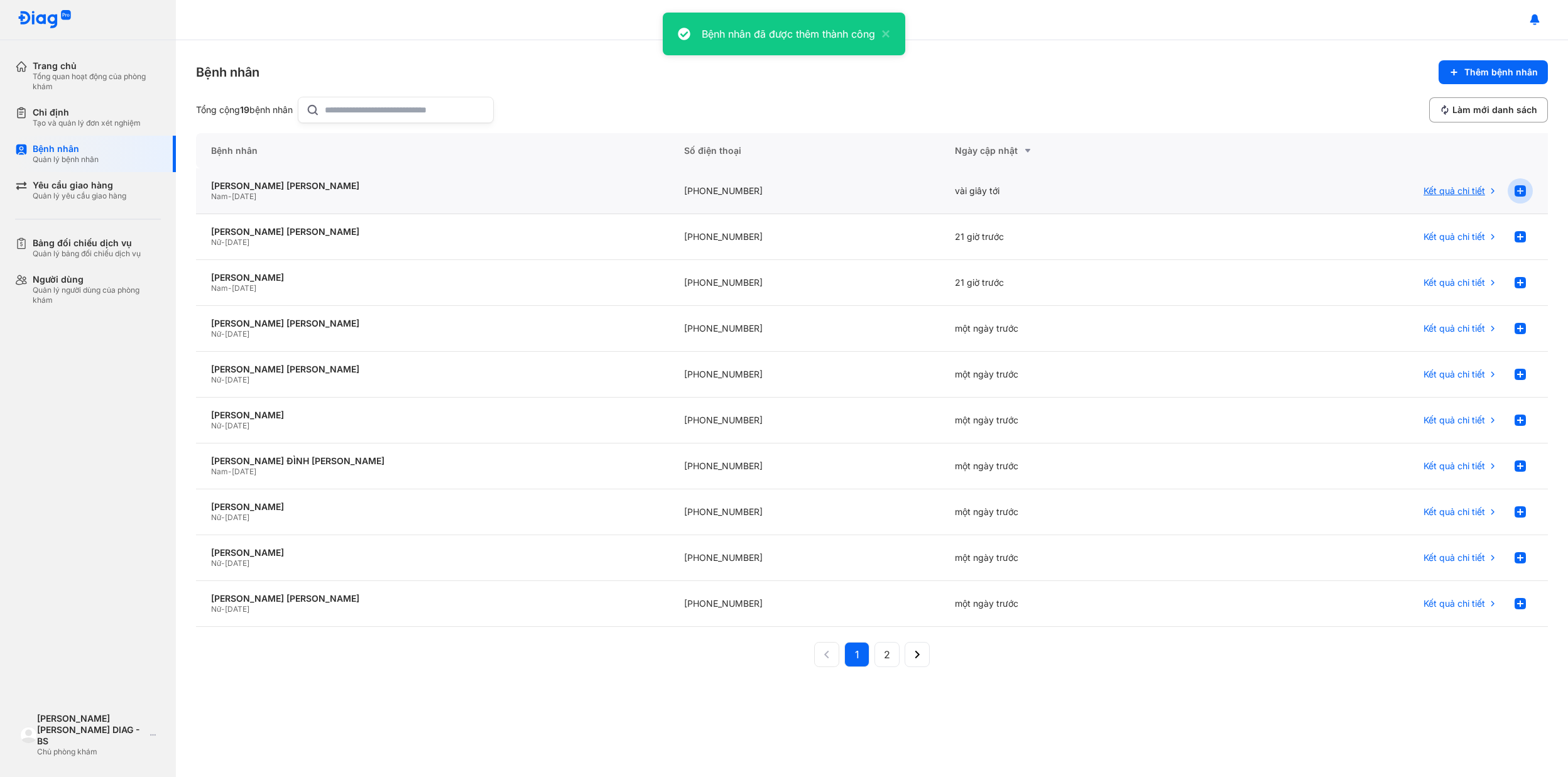
click at [1521, 195] on use at bounding box center [1520, 191] width 12 height 12
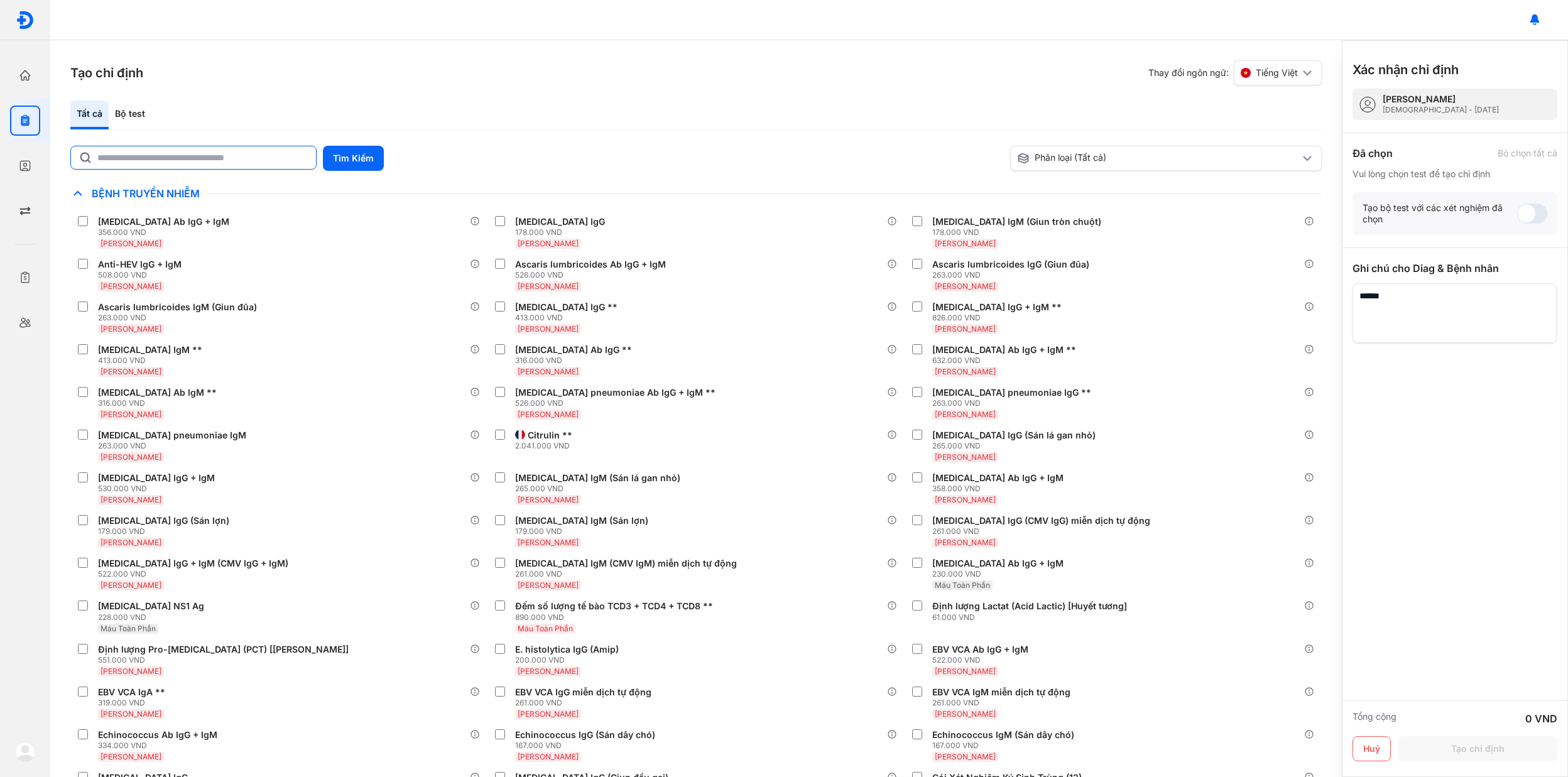
click at [232, 157] on input "text" at bounding box center [203, 158] width 211 height 23
type input "******"
click at [353, 162] on button "Tìm Kiếm" at bounding box center [353, 158] width 61 height 25
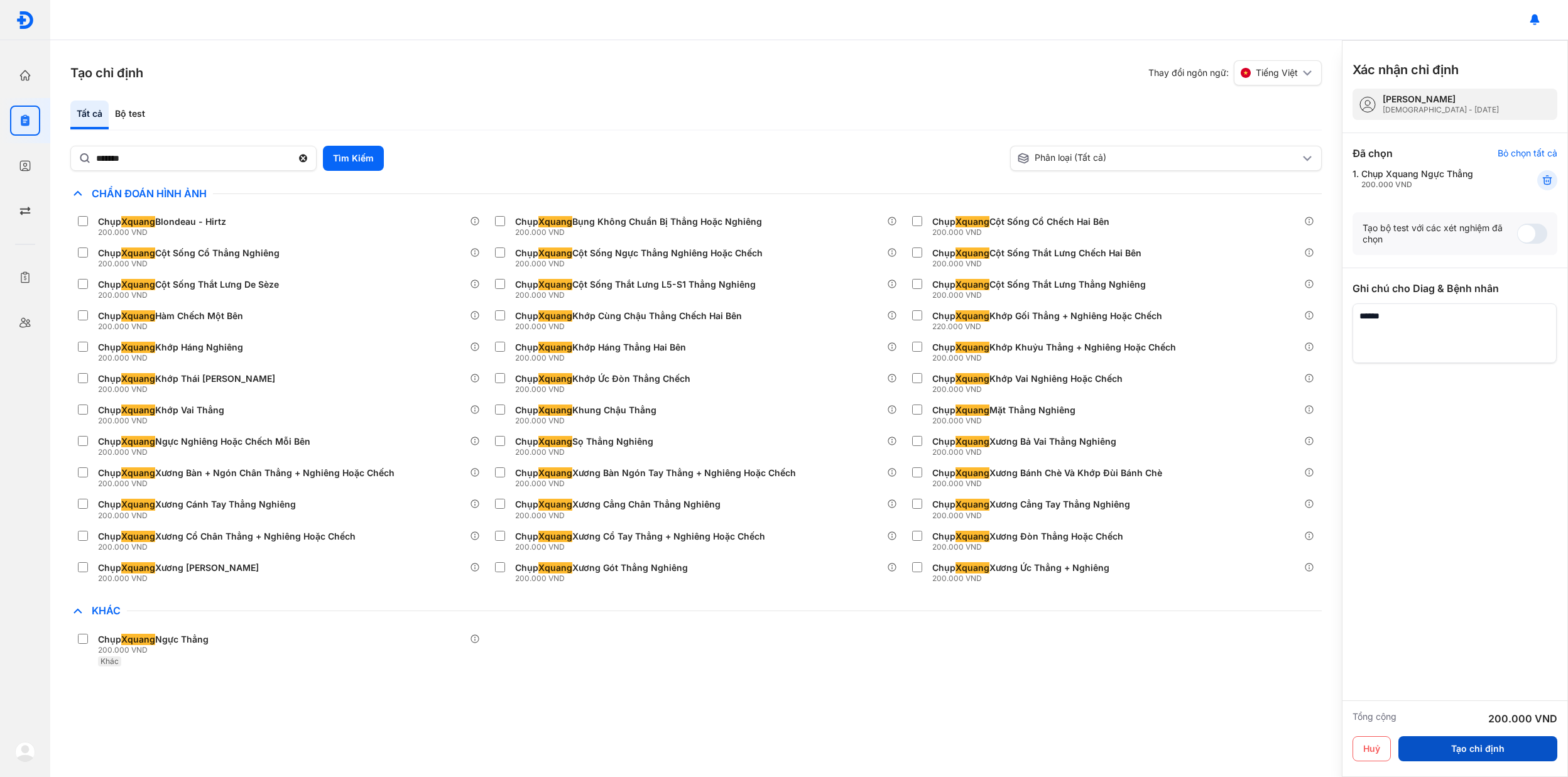
click at [1436, 742] on button "Tạo chỉ định" at bounding box center [1478, 749] width 159 height 25
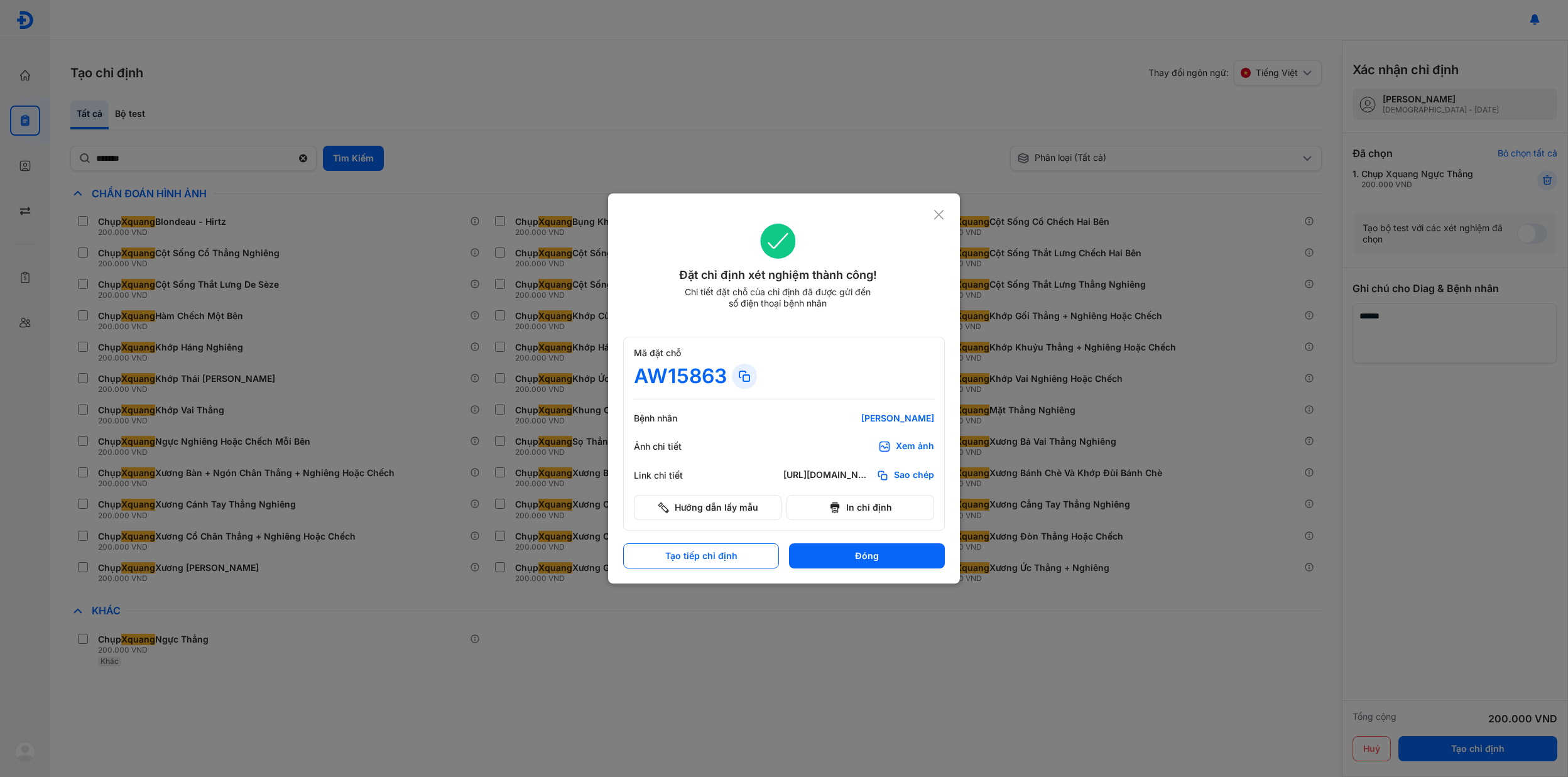
click at [741, 376] on icon at bounding box center [744, 376] width 15 height 15
drag, startPoint x: 853, startPoint y: 551, endPoint x: 845, endPoint y: 546, distance: 9.4
click at [853, 551] on button "Đóng" at bounding box center [867, 556] width 156 height 25
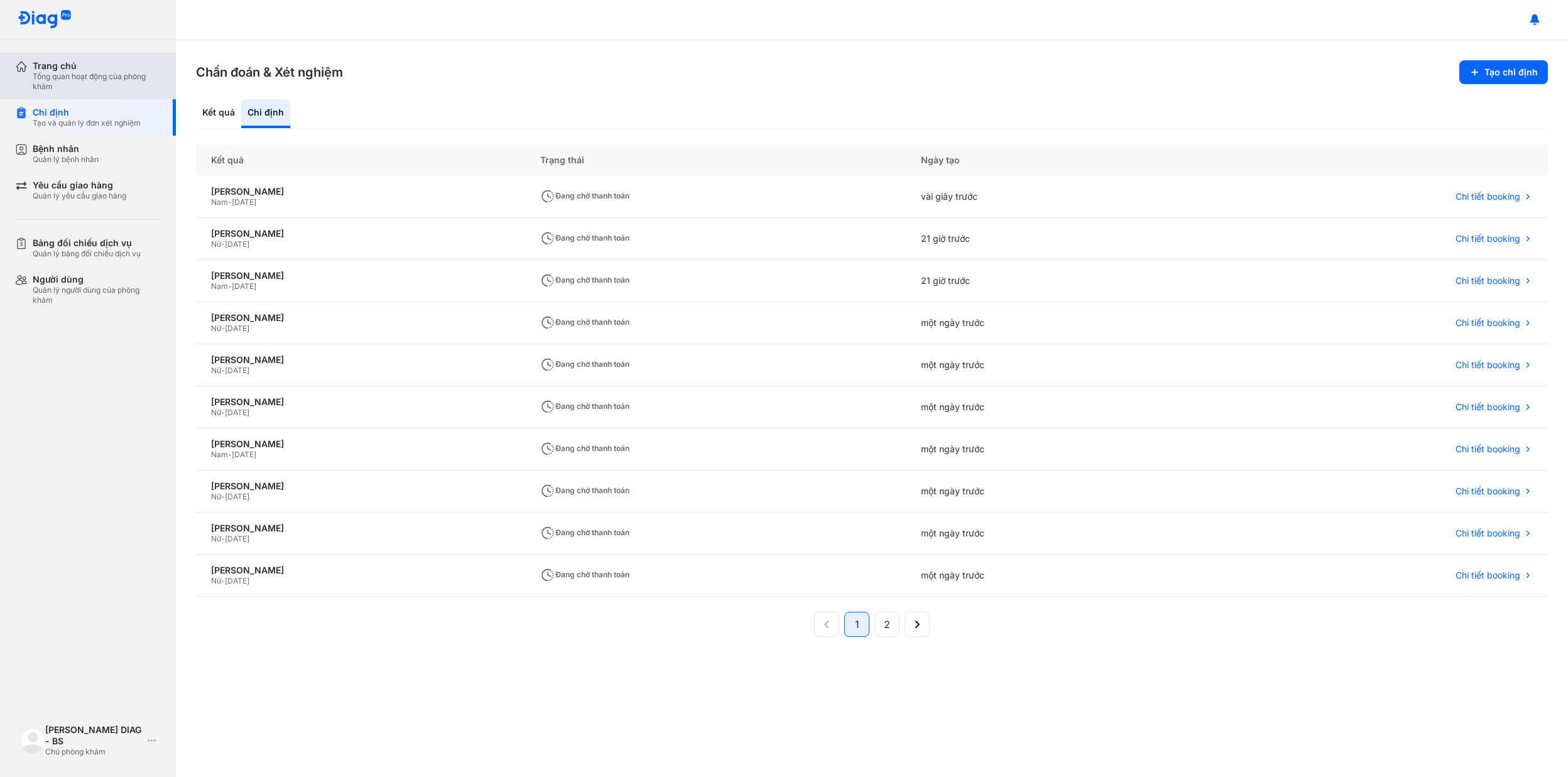
click at [104, 74] on div "Tổng quan hoạt động của phòng khám" at bounding box center [97, 82] width 128 height 20
